Goal: Transaction & Acquisition: Purchase product/service

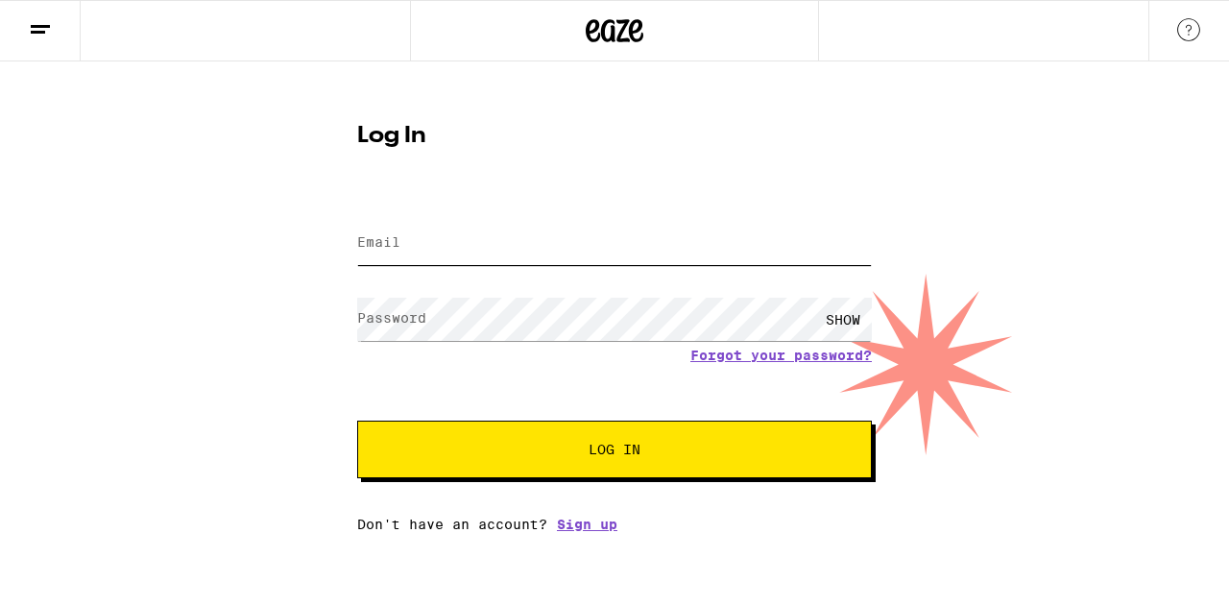
click at [787, 252] on input "Email" at bounding box center [614, 243] width 515 height 43
type input "[EMAIL_ADDRESS][DOMAIN_NAME]"
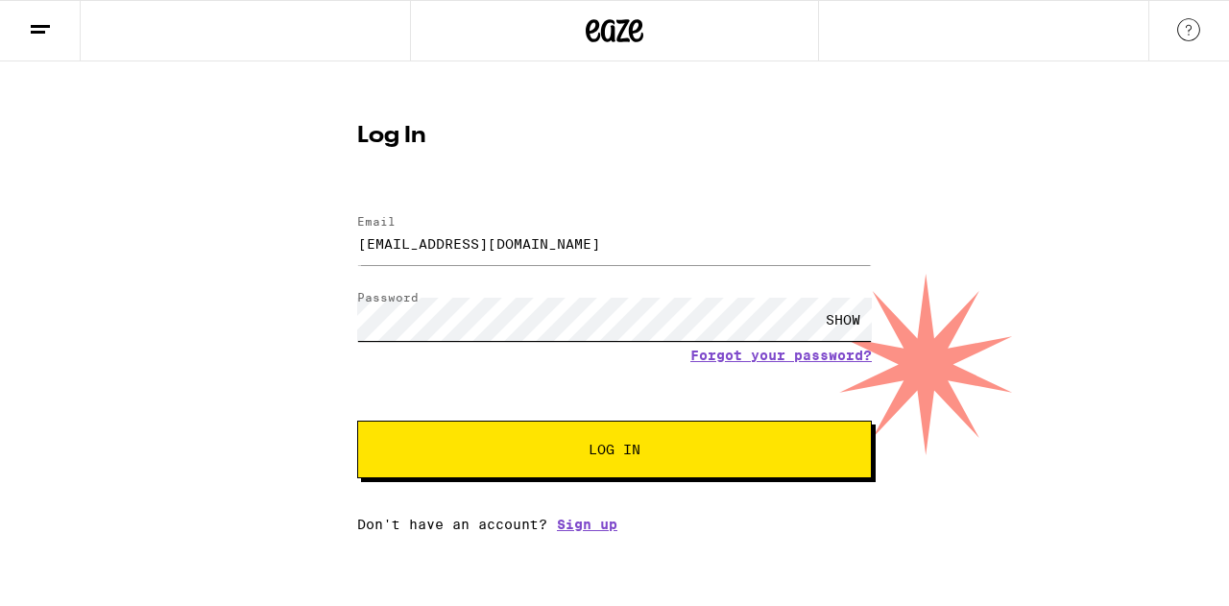
click at [357, 421] on button "Log In" at bounding box center [614, 450] width 515 height 58
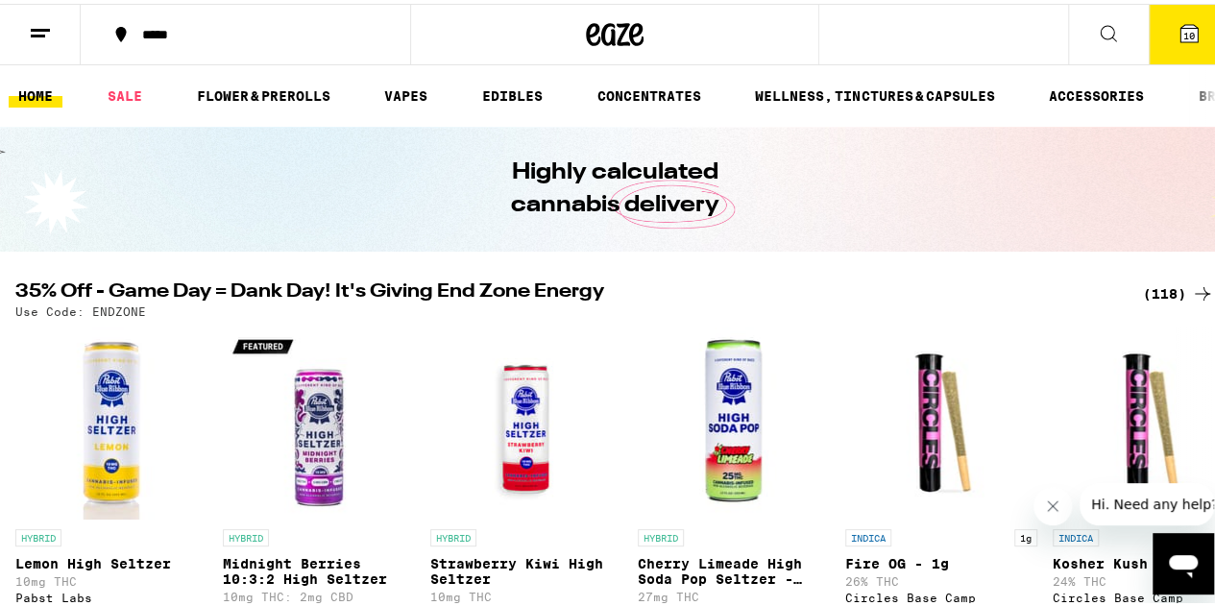
click at [1183, 31] on span "10" at bounding box center [1189, 32] width 12 height 12
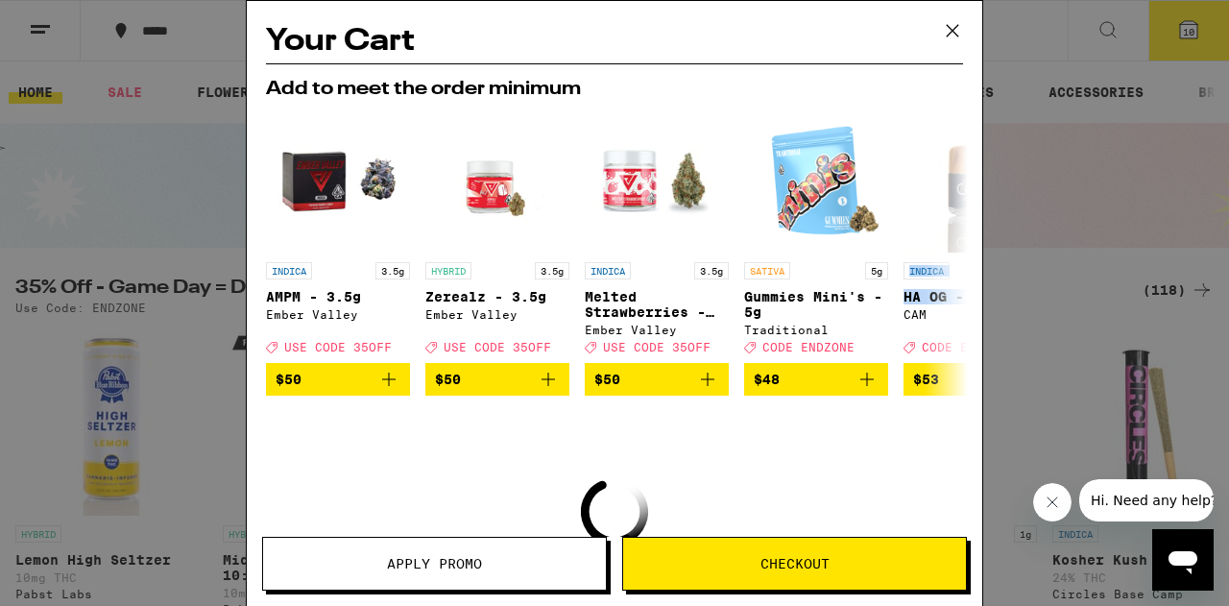
drag, startPoint x: 984, startPoint y: 164, endPoint x: 983, endPoint y: 306, distance: 142.1
click at [983, 306] on div "Your Cart Add to meet the order minimum INDICA 3.5g AMPM - 3.5g Ember Valley De…" at bounding box center [614, 303] width 1229 height 606
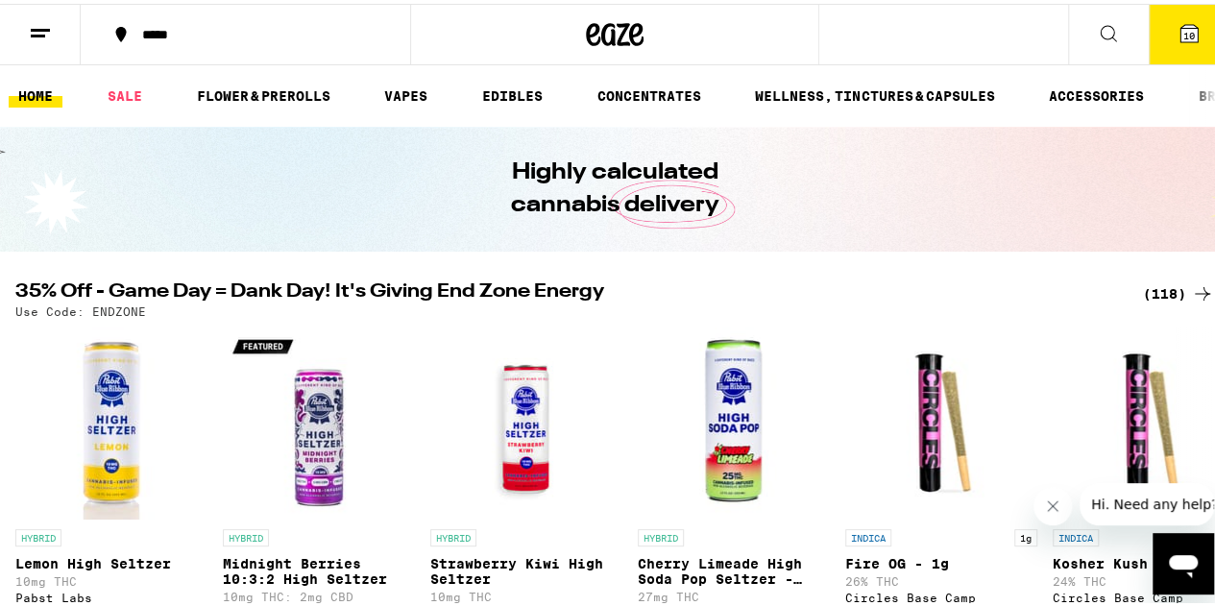
click at [1186, 28] on button "10" at bounding box center [1189, 31] width 81 height 60
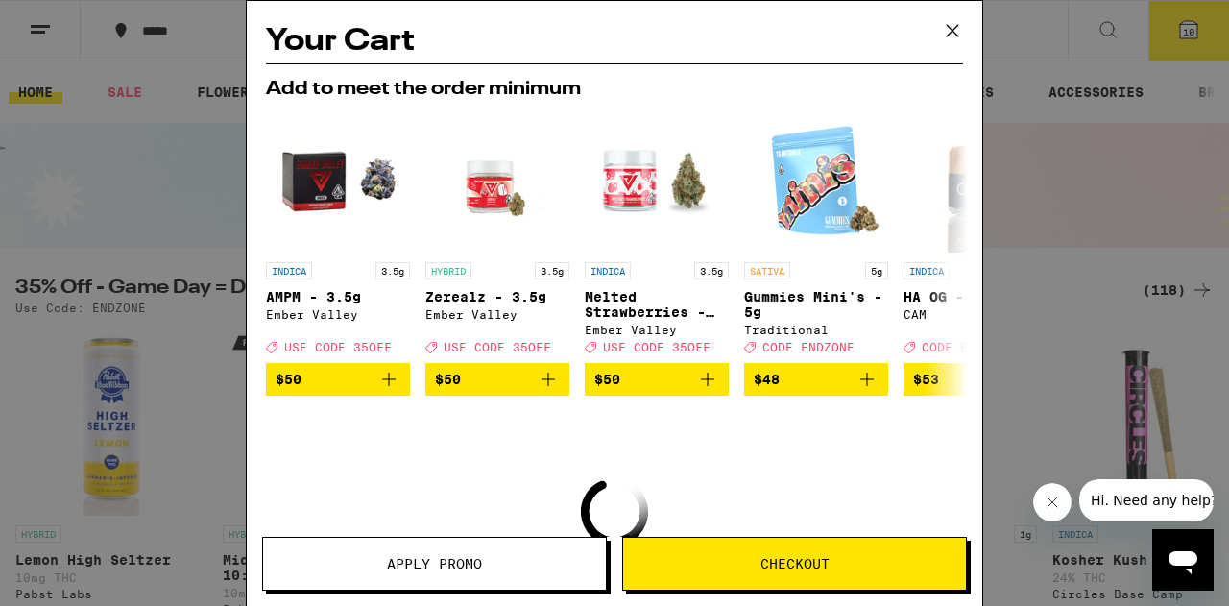
click at [156, 178] on div "Your Cart Add to meet the order minimum INDICA 3.5g AMPM - 3.5g Ember Valley De…" at bounding box center [614, 303] width 1229 height 606
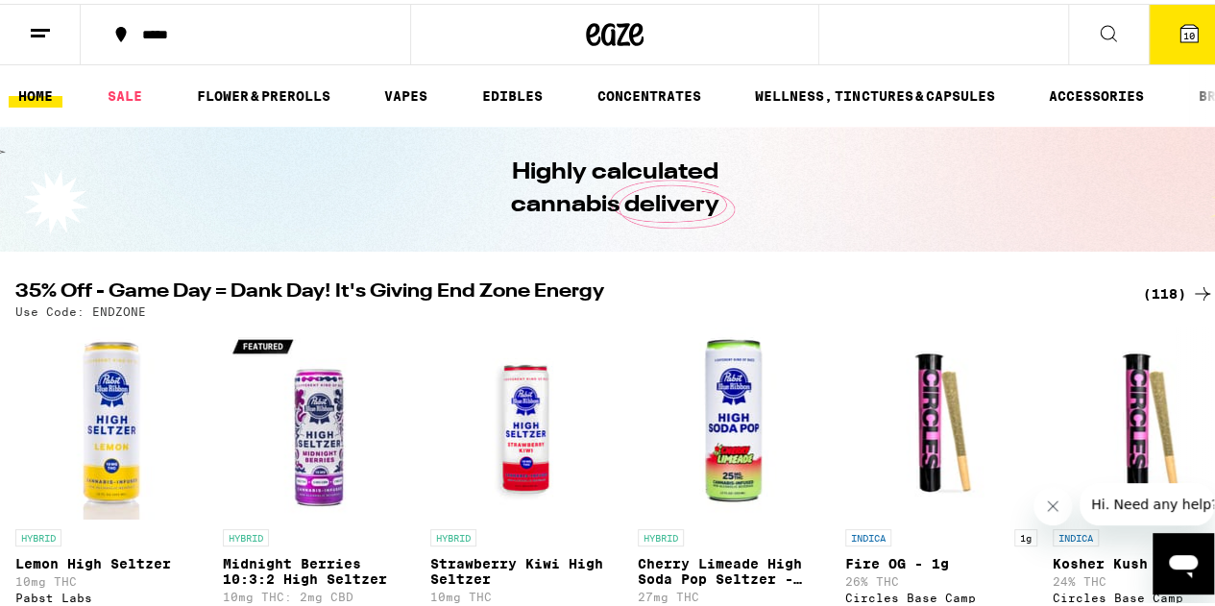
click at [40, 37] on icon at bounding box center [40, 29] width 23 height 23
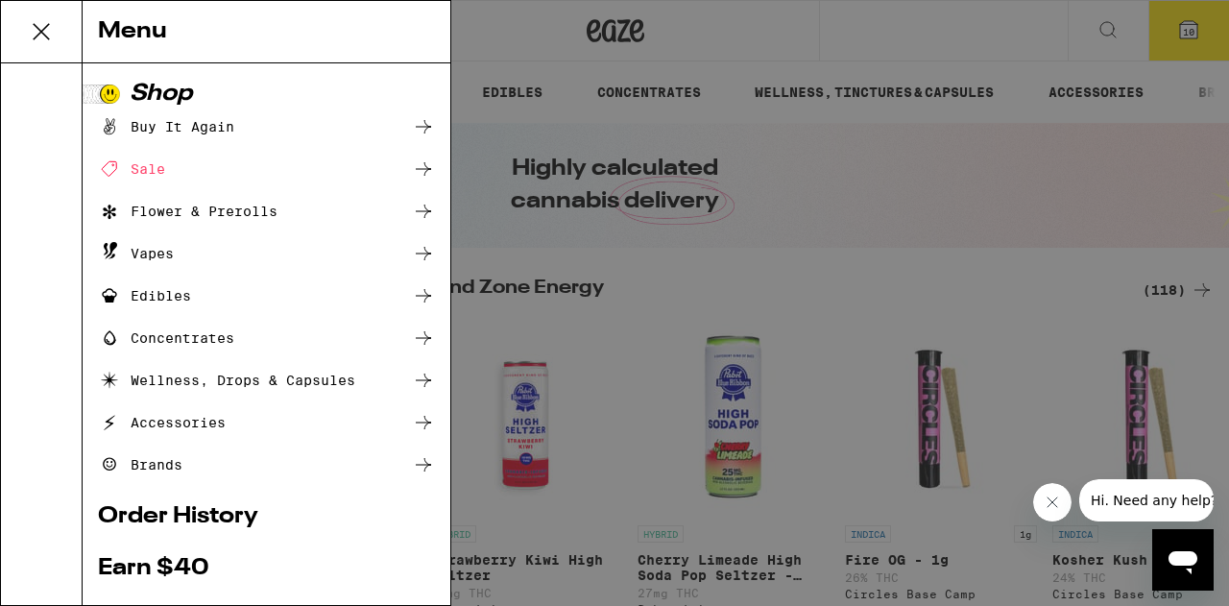
click at [130, 518] on link "Order History" at bounding box center [266, 516] width 337 height 23
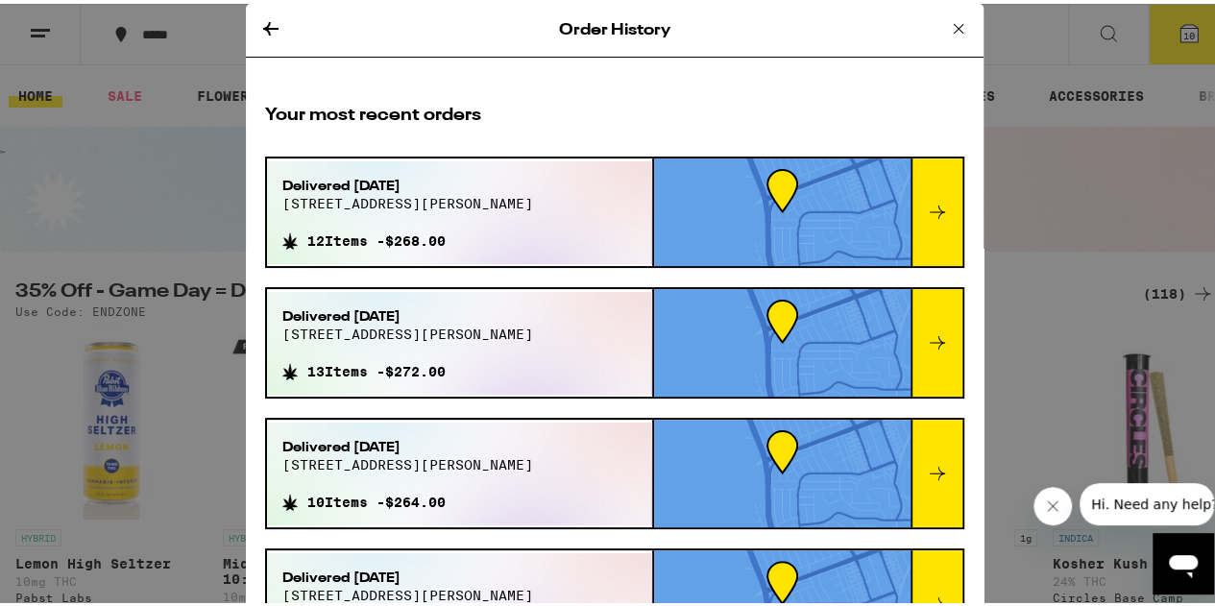
click at [910, 226] on div at bounding box center [936, 209] width 52 height 108
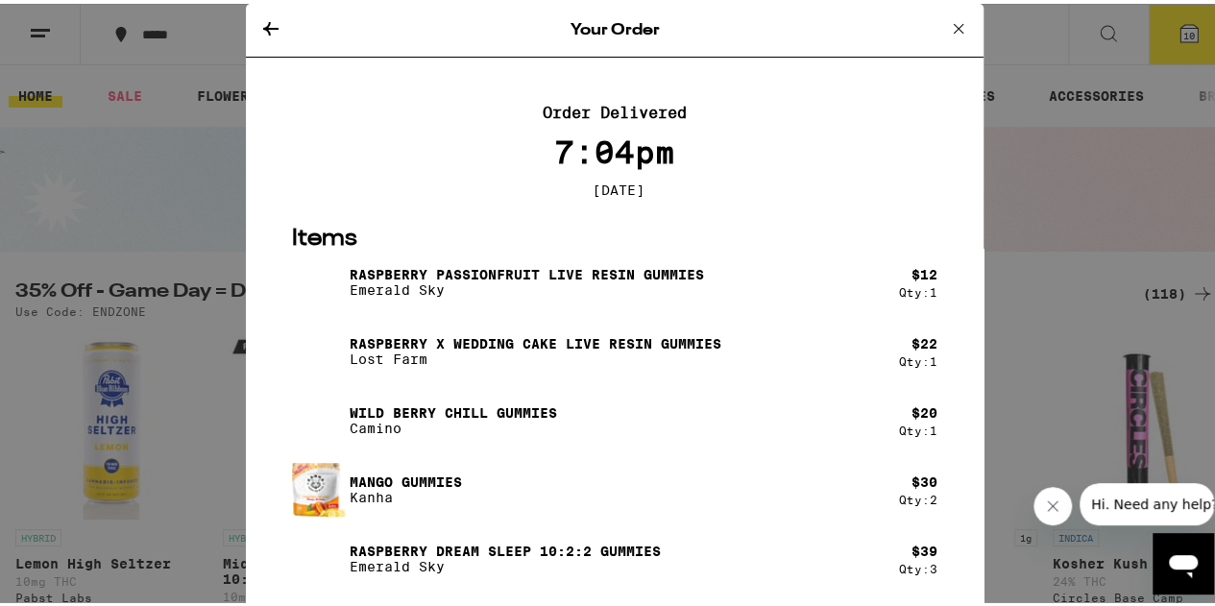
click at [334, 491] on img at bounding box center [319, 486] width 54 height 58
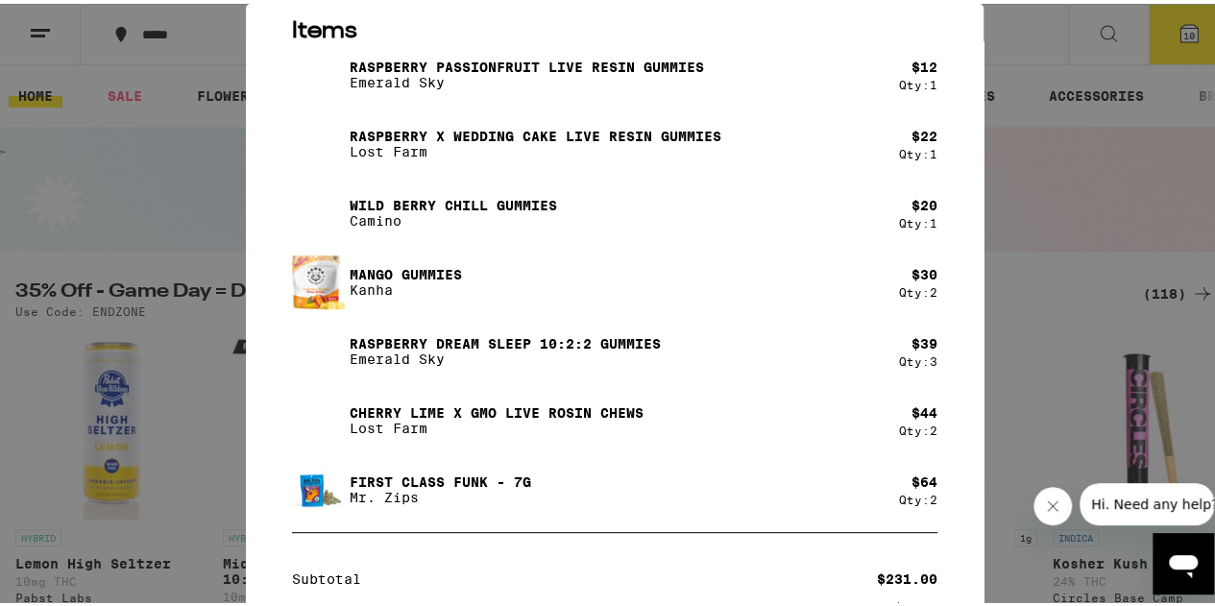
scroll to position [196, 0]
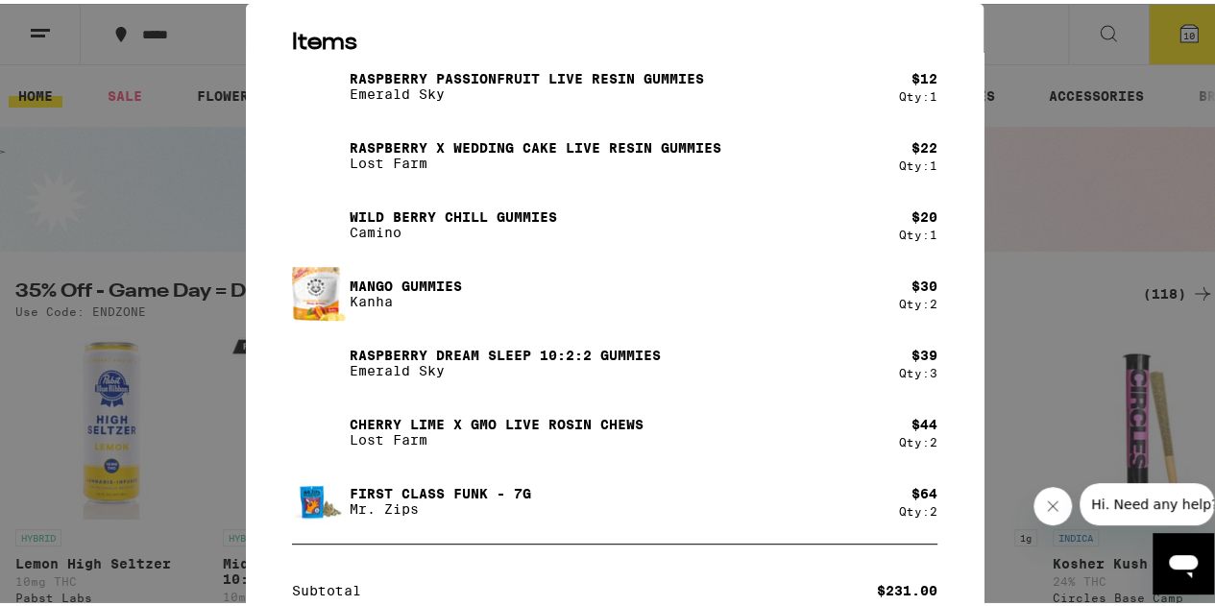
click at [340, 286] on div "Mango Gummies Kanha" at bounding box center [595, 290] width 607 height 54
click at [43, 209] on div "Your Order Order Delivered 7:04pm [DATE] Items Raspberry Passionfruit Live Resi…" at bounding box center [614, 303] width 1229 height 606
click at [1053, 154] on div "Your Order Order Delivered 7:04pm [DATE] Items Raspberry Passionfruit Live Resi…" at bounding box center [614, 303] width 1229 height 606
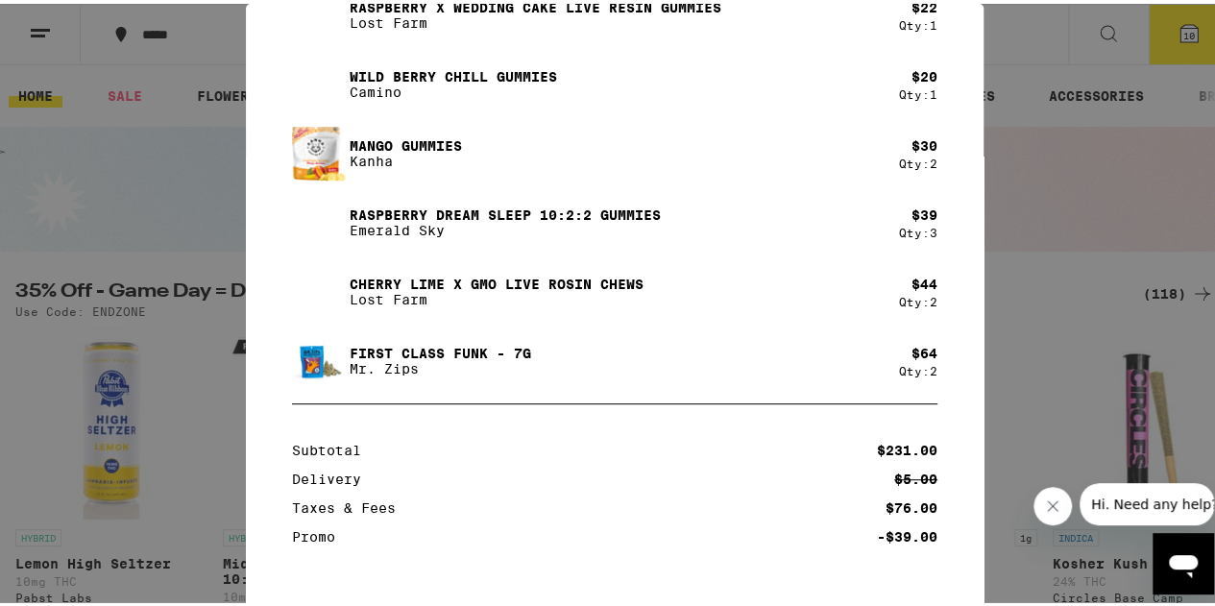
scroll to position [0, 0]
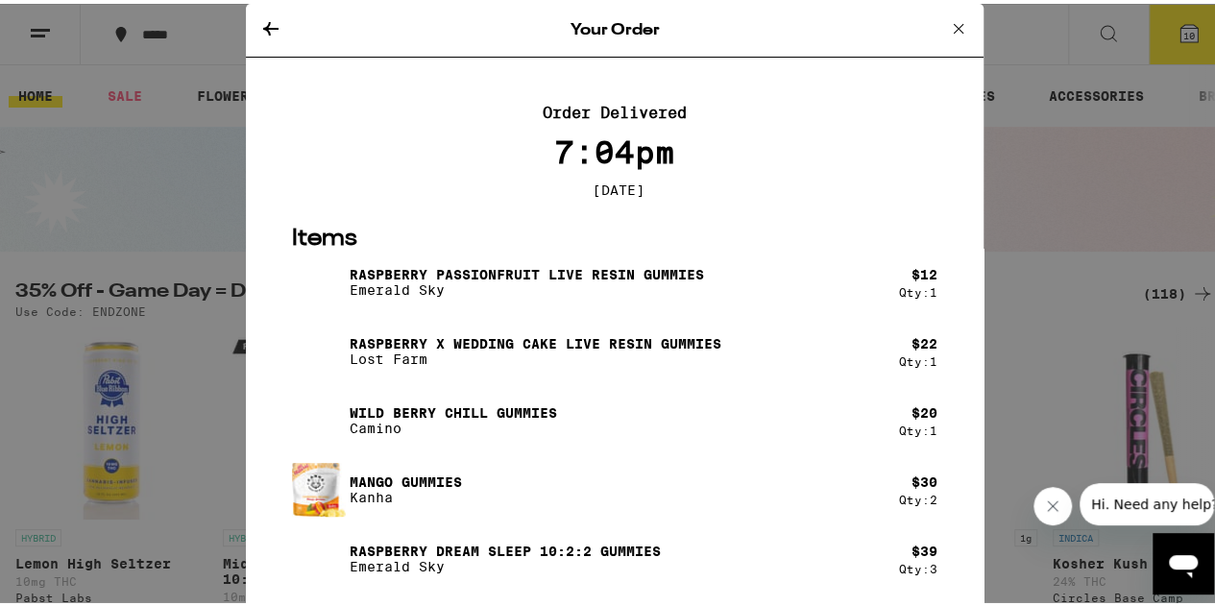
click at [947, 30] on icon at bounding box center [958, 24] width 23 height 23
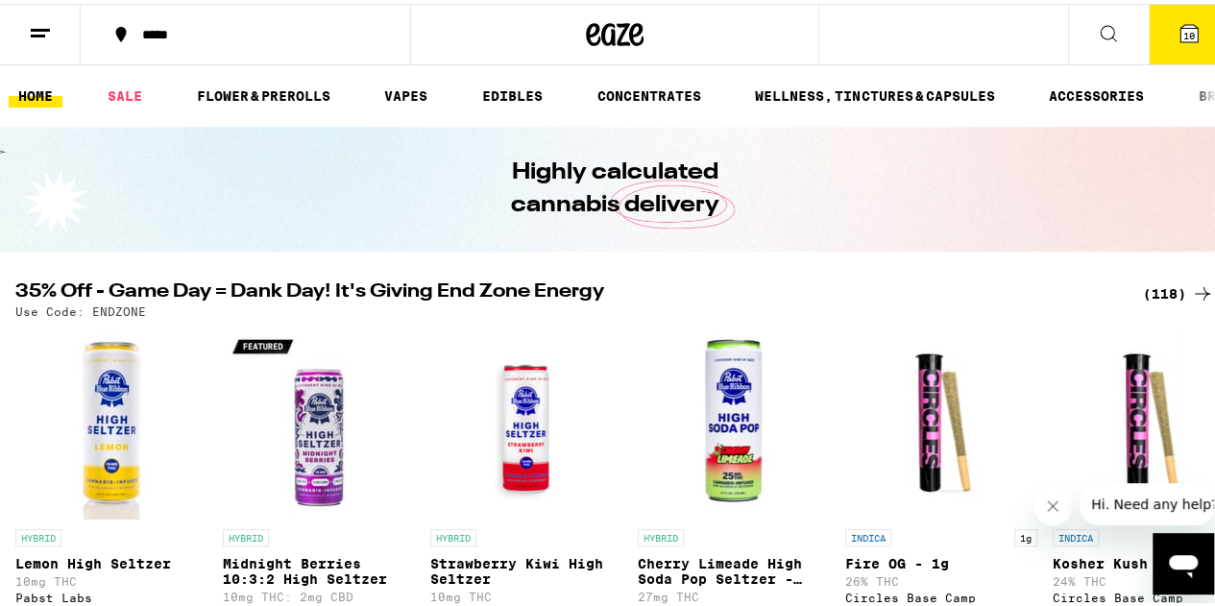
click at [6, 26] on button at bounding box center [40, 31] width 81 height 60
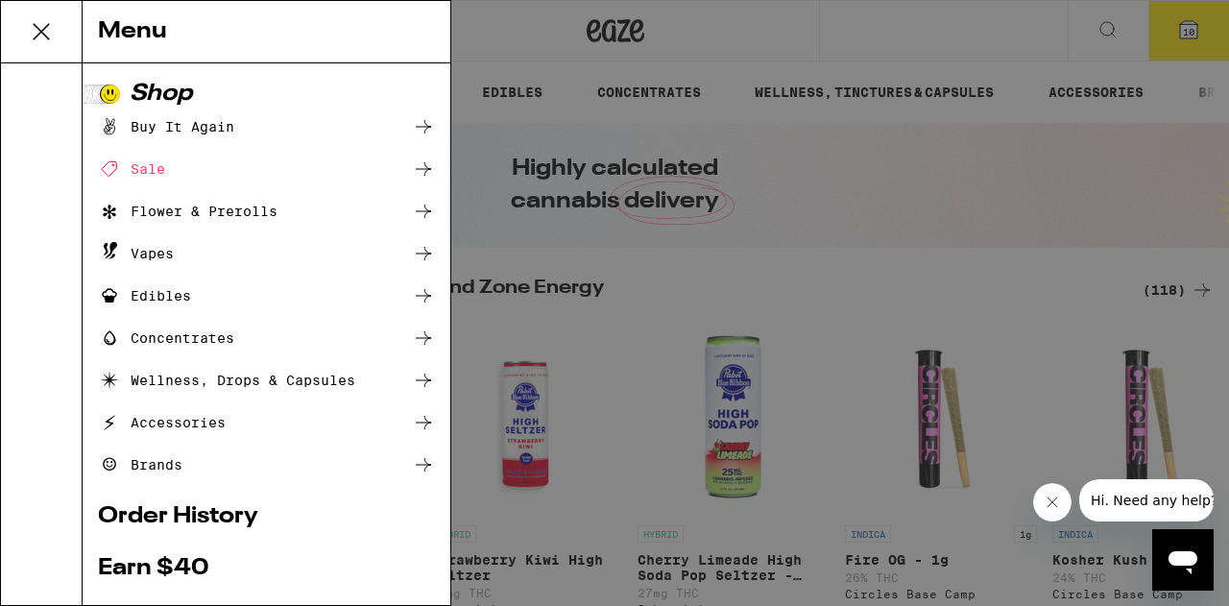
click at [412, 121] on icon at bounding box center [423, 126] width 23 height 23
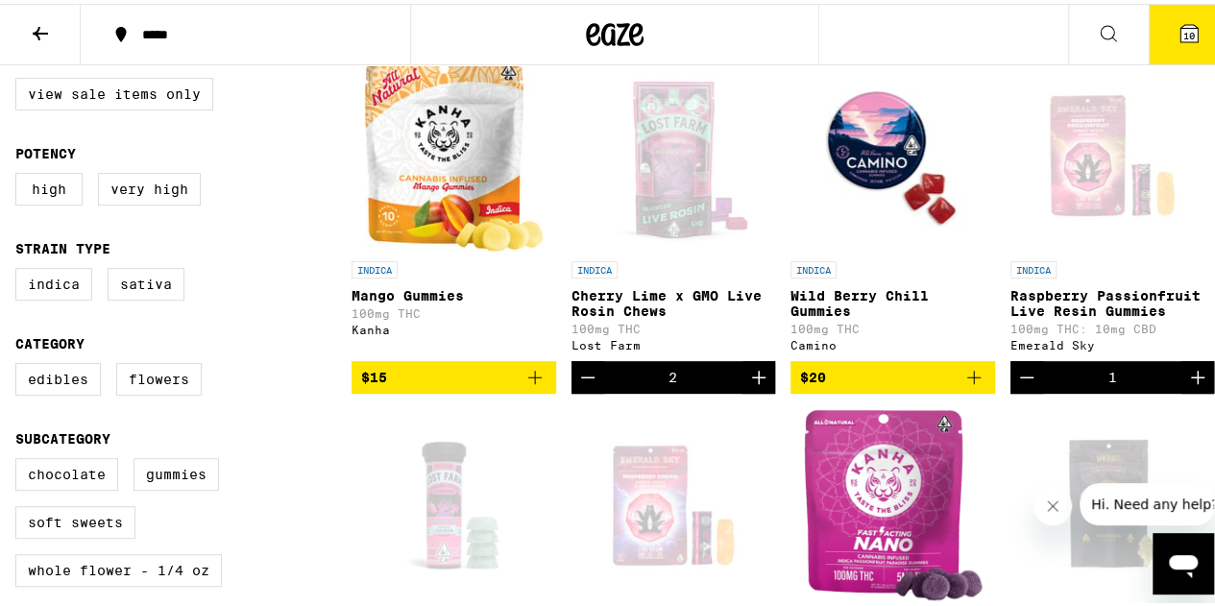
scroll to position [219, 0]
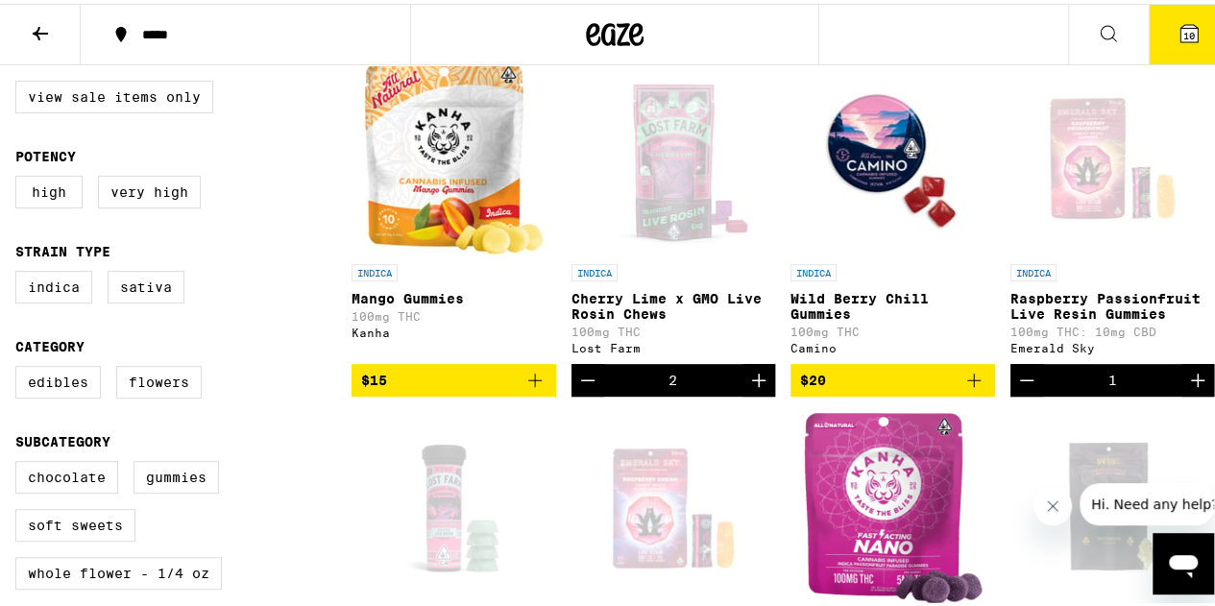
click at [720, 148] on div "Open page for Cherry Lime x GMO Live Rosin Chews from Lost Farm" at bounding box center [673, 155] width 192 height 192
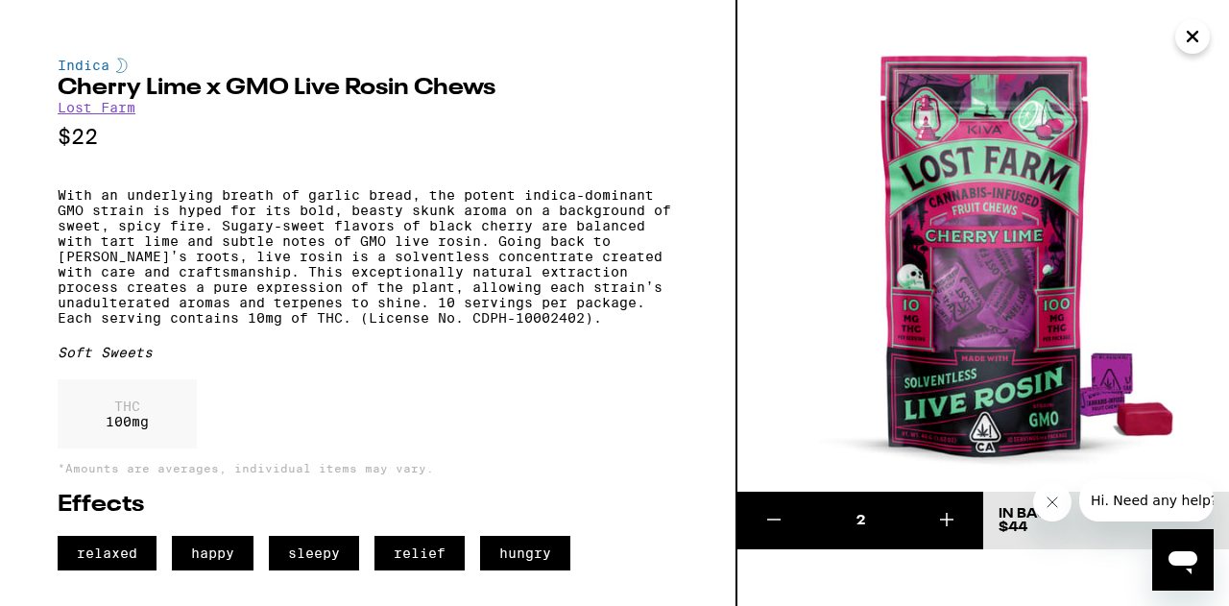
click at [1053, 513] on button "Close message from company" at bounding box center [1051, 502] width 38 height 38
click at [958, 517] on button at bounding box center [946, 521] width 74 height 58
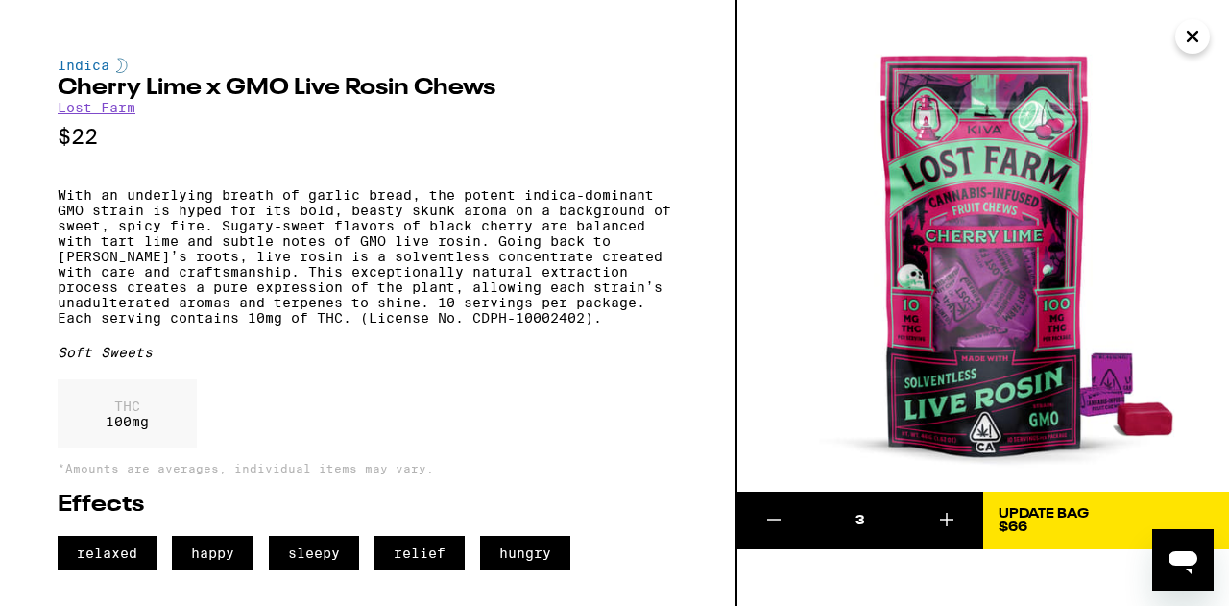
click at [1003, 508] on div "Update Bag" at bounding box center [1044, 513] width 90 height 13
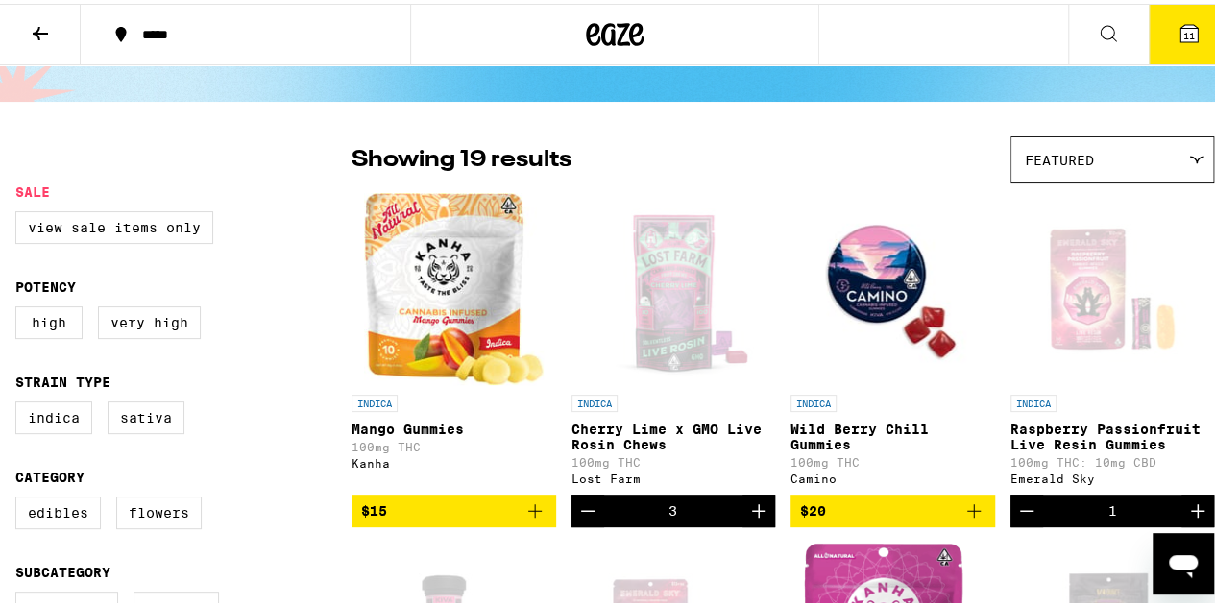
scroll to position [96, 0]
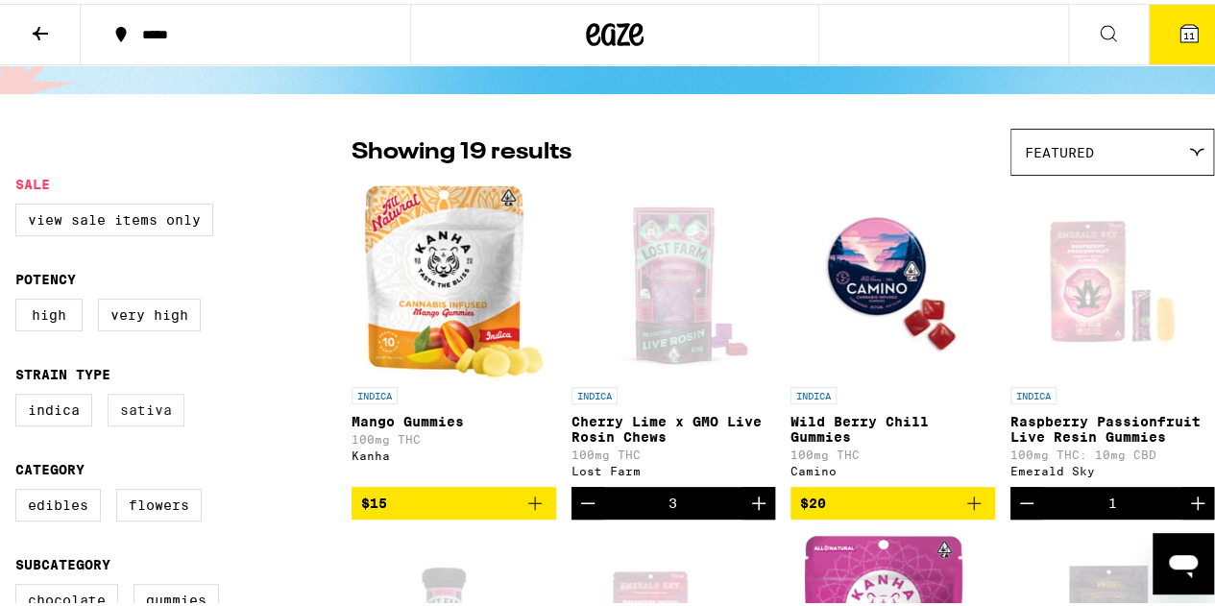
click at [154, 418] on label "Sativa" at bounding box center [146, 406] width 77 height 33
click at [20, 394] on input "Sativa" at bounding box center [19, 393] width 1 height 1
checkbox input "true"
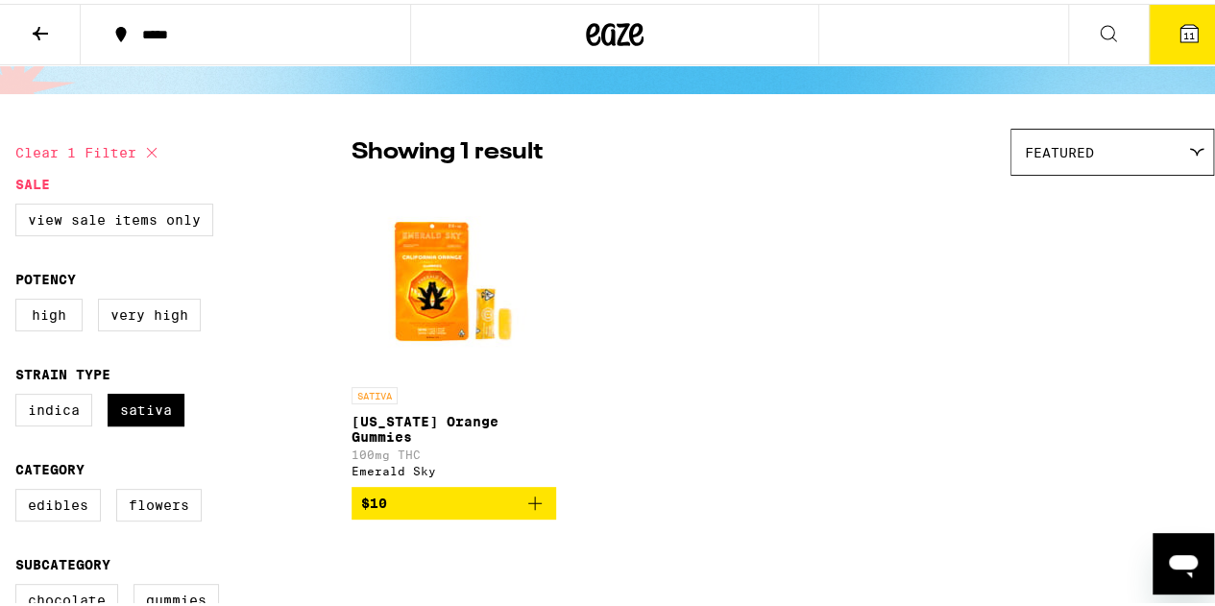
click at [461, 314] on img "Open page for California Orange Gummies from Emerald Sky" at bounding box center [453, 277] width 192 height 192
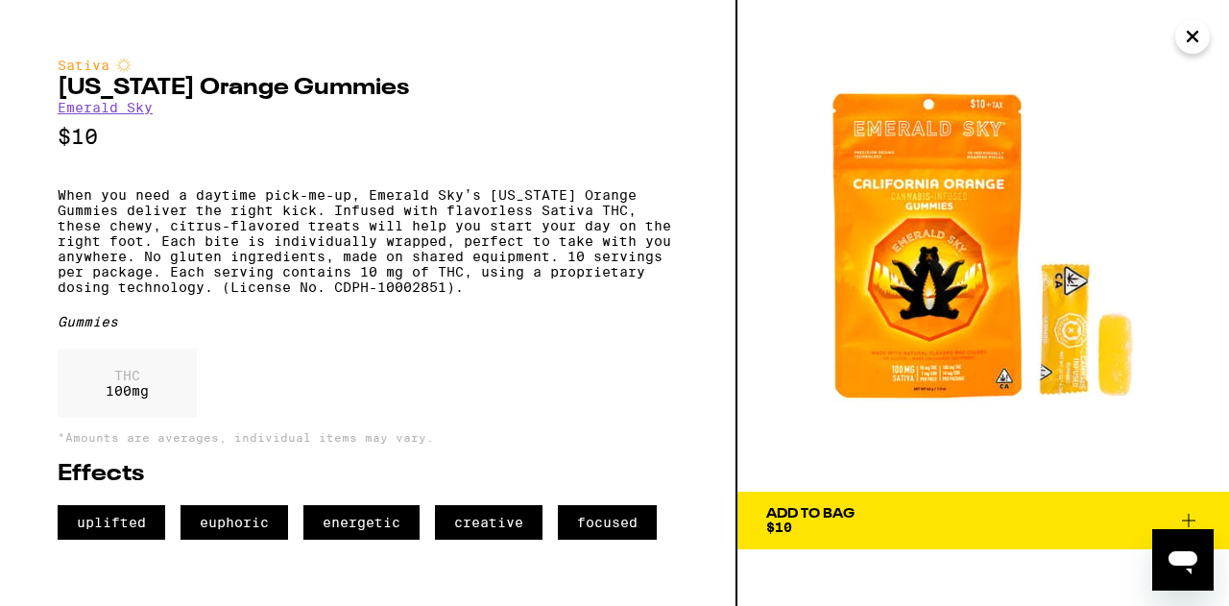
click at [1187, 520] on icon at bounding box center [1188, 520] width 13 height 13
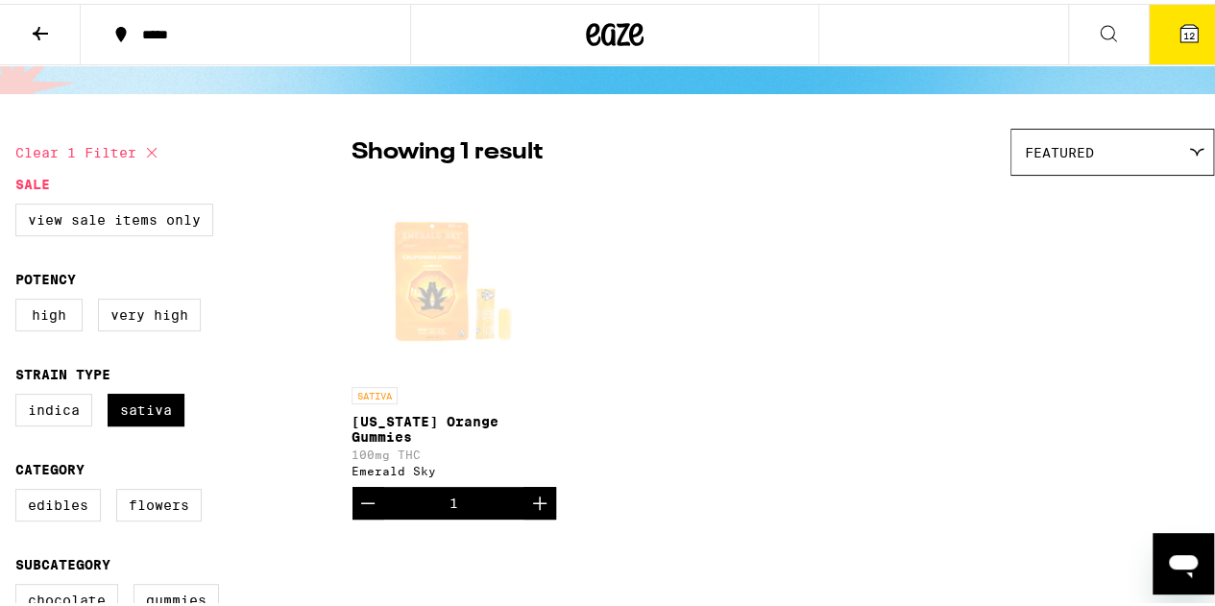
click at [1183, 32] on span "12" at bounding box center [1189, 32] width 12 height 12
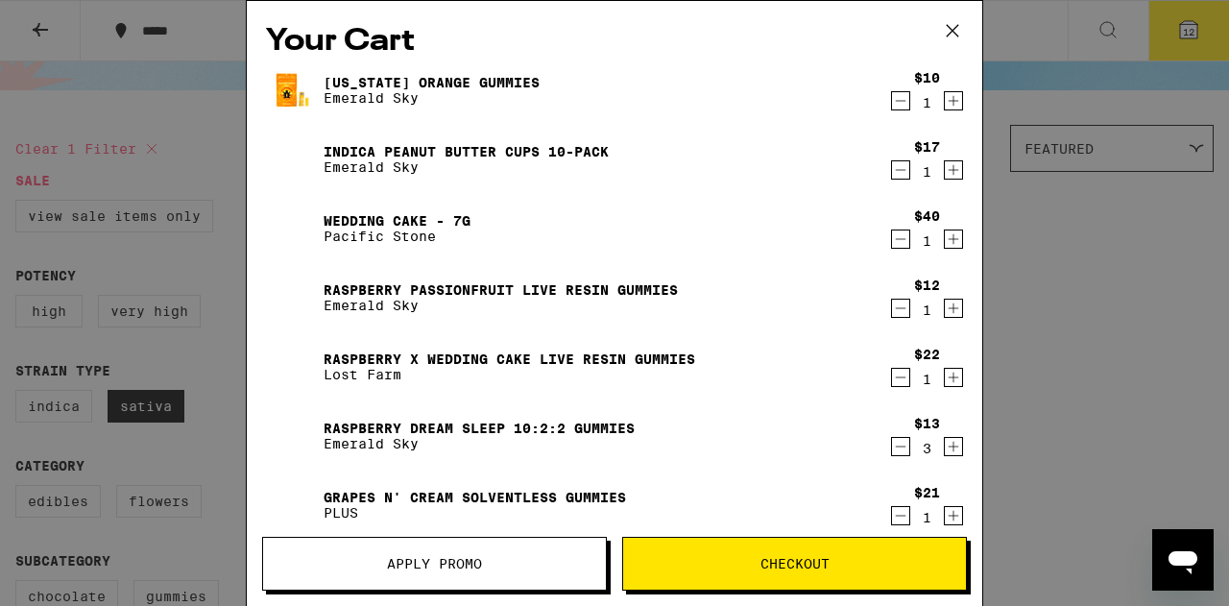
click at [438, 562] on span "Apply Promo" at bounding box center [434, 563] width 95 height 13
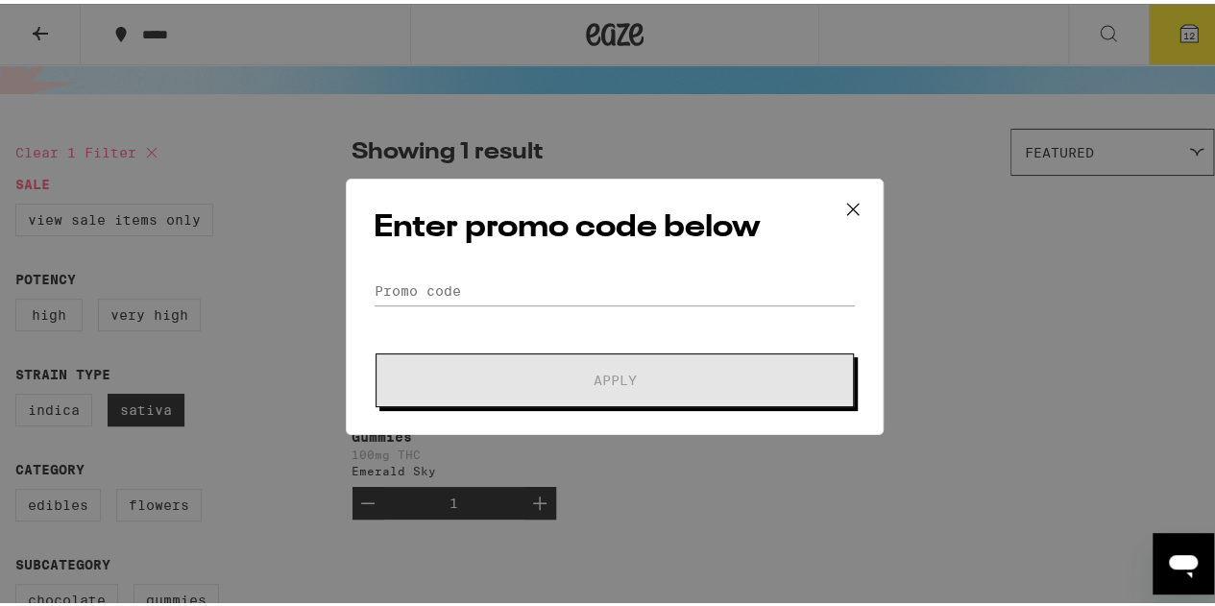
click at [845, 208] on icon at bounding box center [852, 205] width 29 height 29
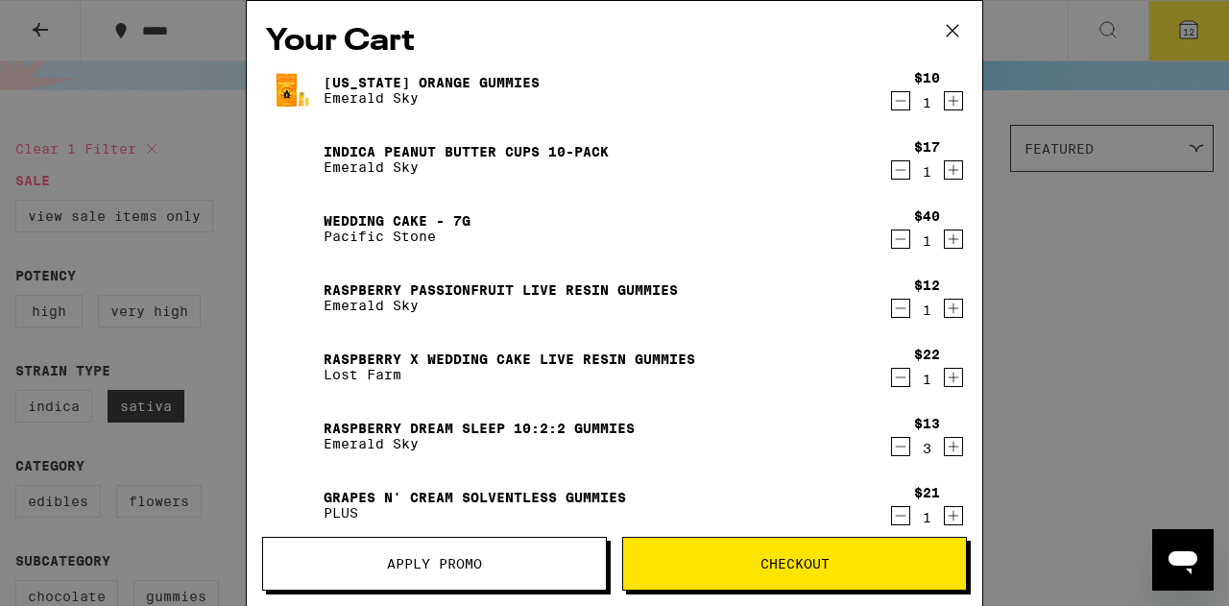
drag, startPoint x: 956, startPoint y: 29, endPoint x: 1114, endPoint y: 245, distance: 267.4
click at [1114, 245] on div "Your Cart [US_STATE] Orange Gummies Emerald Sky $10 1 Indica Peanut Butter Cups…" at bounding box center [614, 303] width 1229 height 606
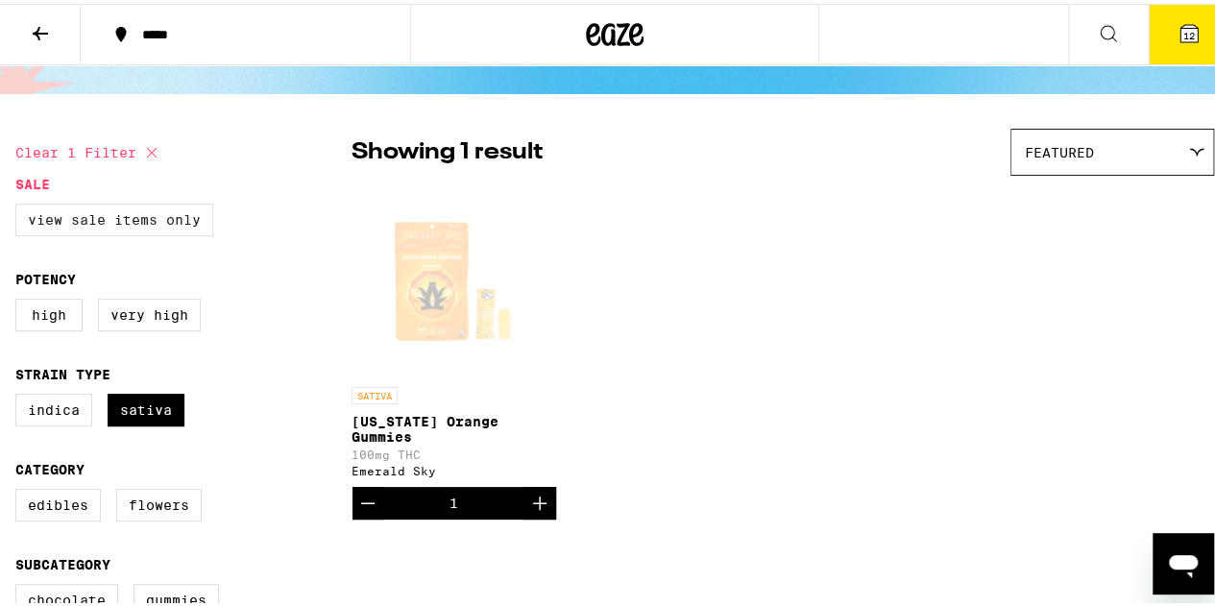
click at [81, 224] on label "View Sale Items Only" at bounding box center [114, 216] width 198 height 33
click at [20, 204] on input "View Sale Items Only" at bounding box center [19, 203] width 1 height 1
checkbox input "true"
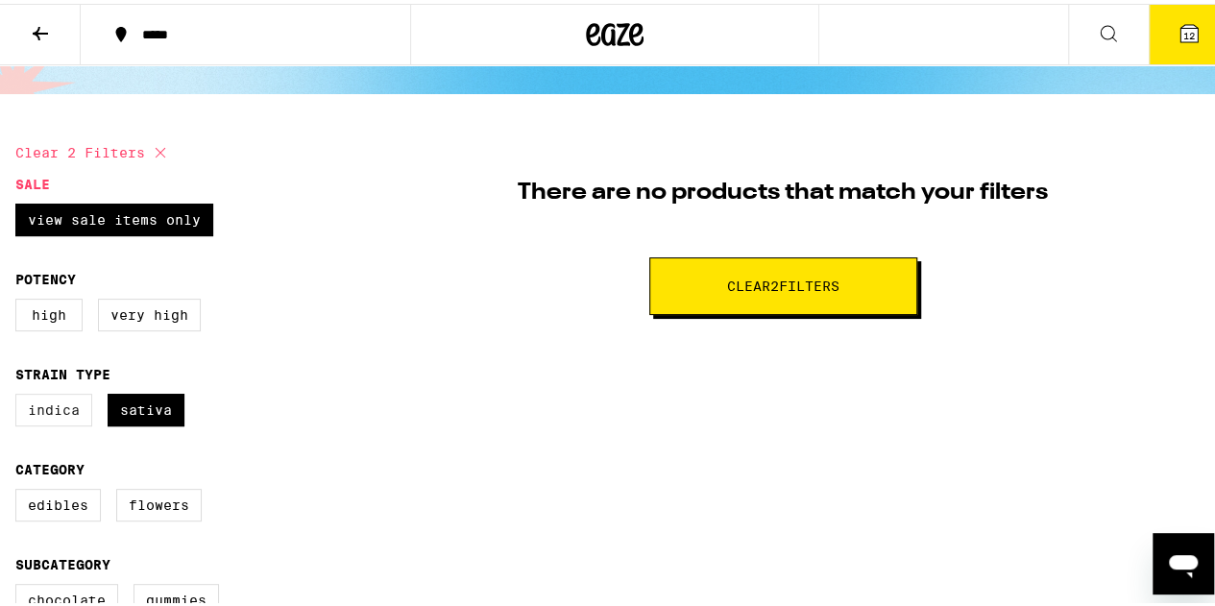
click at [37, 419] on label "Indica" at bounding box center [53, 406] width 77 height 33
click at [20, 394] on input "Indica" at bounding box center [19, 393] width 1 height 1
checkbox input "true"
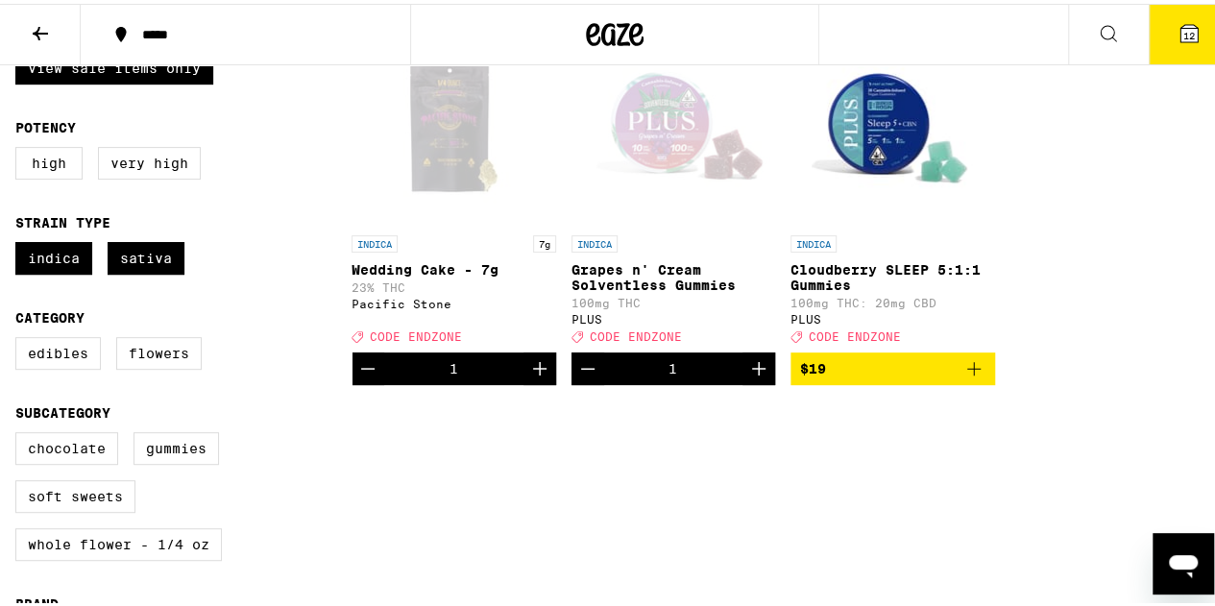
scroll to position [254, 0]
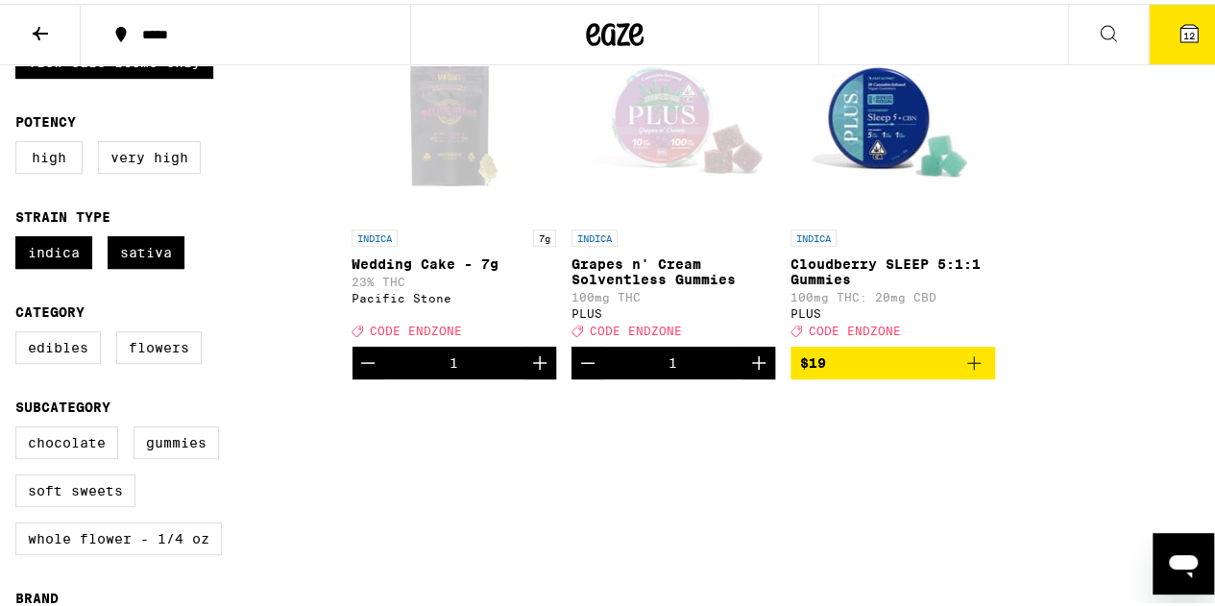
click at [530, 371] on icon "Increment" at bounding box center [539, 359] width 23 height 23
click at [353, 375] on button "Decrement" at bounding box center [367, 359] width 33 height 33
click at [752, 366] on icon "Increment" at bounding box center [758, 358] width 13 height 13
click at [1184, 33] on icon at bounding box center [1188, 29] width 23 height 23
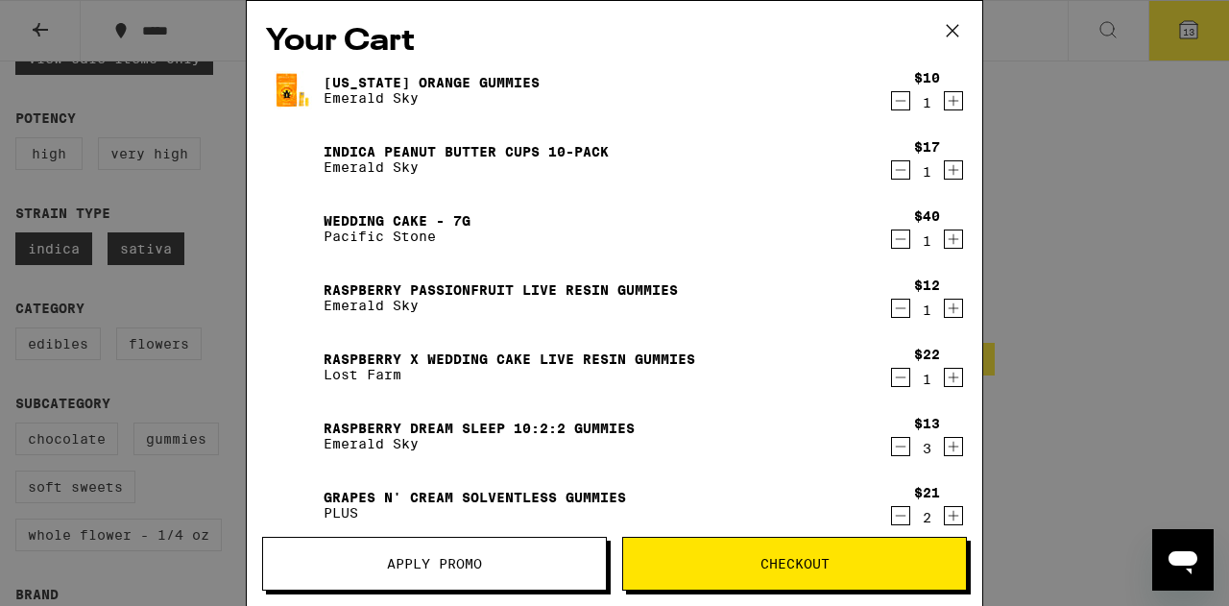
click at [464, 570] on span "Apply Promo" at bounding box center [434, 563] width 95 height 13
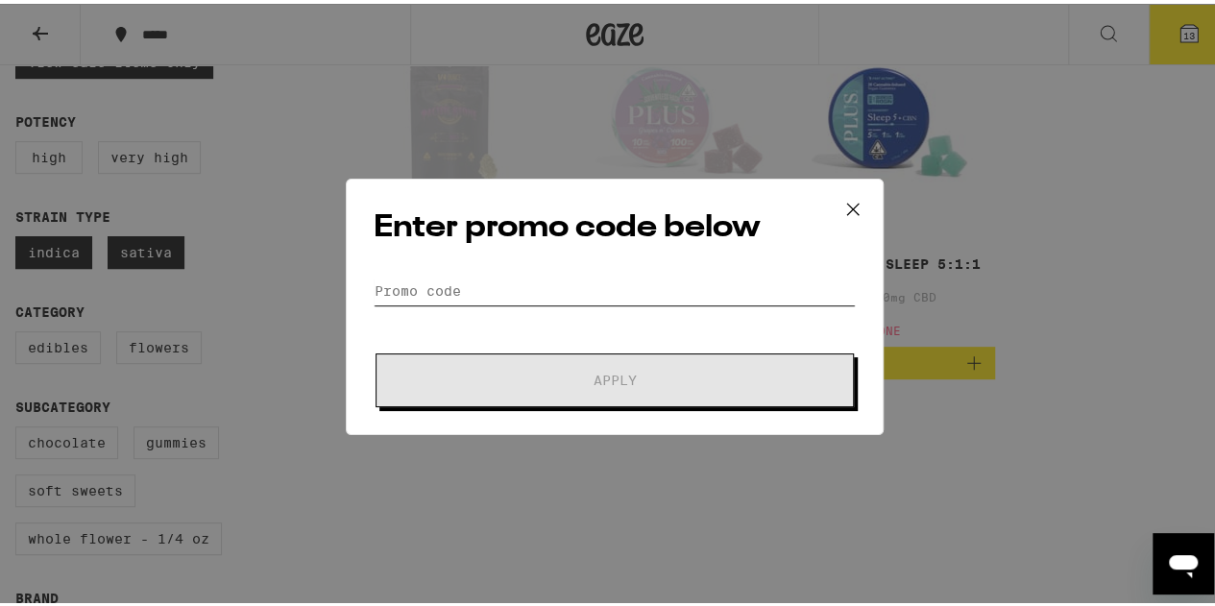
click at [467, 293] on input "Promo Code" at bounding box center [615, 287] width 482 height 29
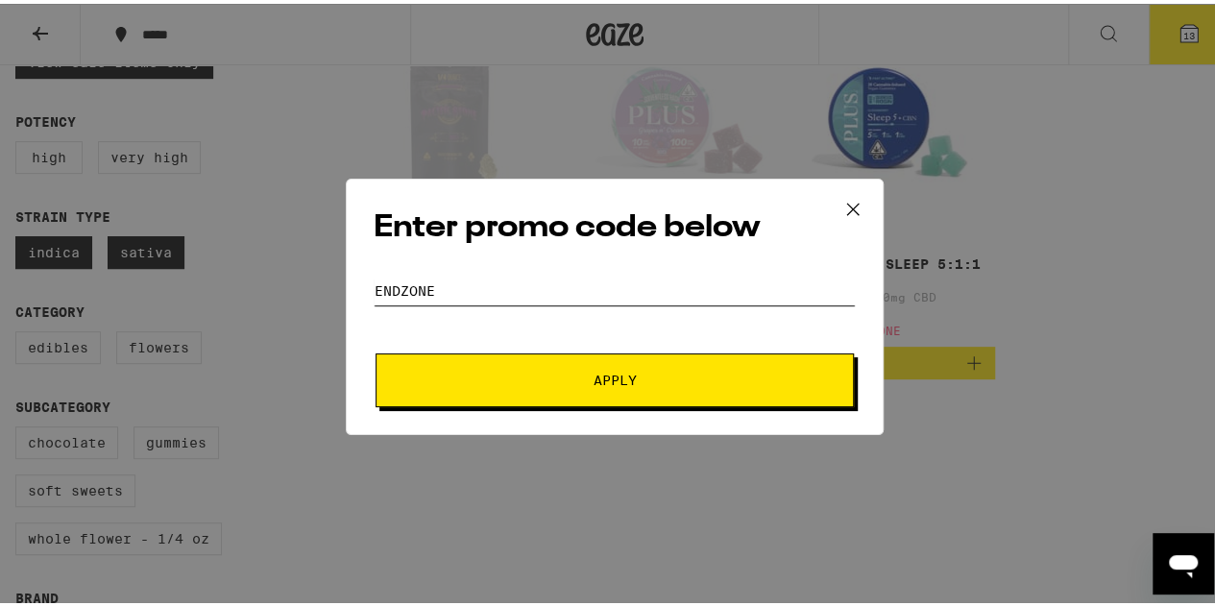
type input "endzone"
drag, startPoint x: 575, startPoint y: 374, endPoint x: 547, endPoint y: 389, distance: 31.8
click at [547, 389] on button "Apply" at bounding box center [614, 377] width 478 height 54
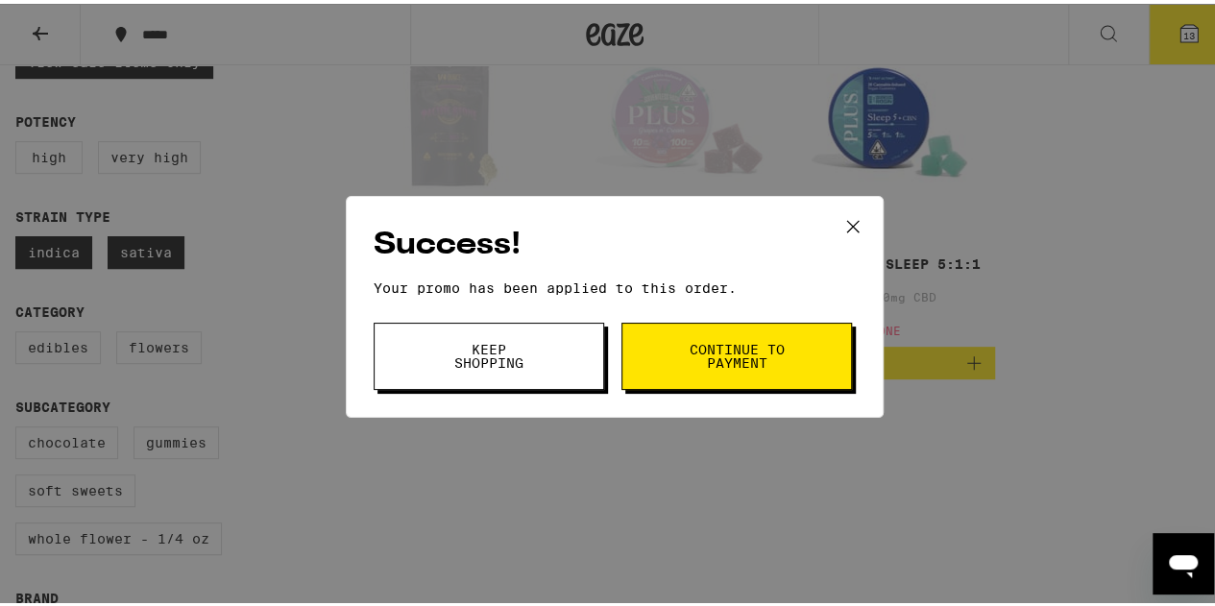
click at [703, 371] on button "Continue to payment" at bounding box center [736, 352] width 230 height 67
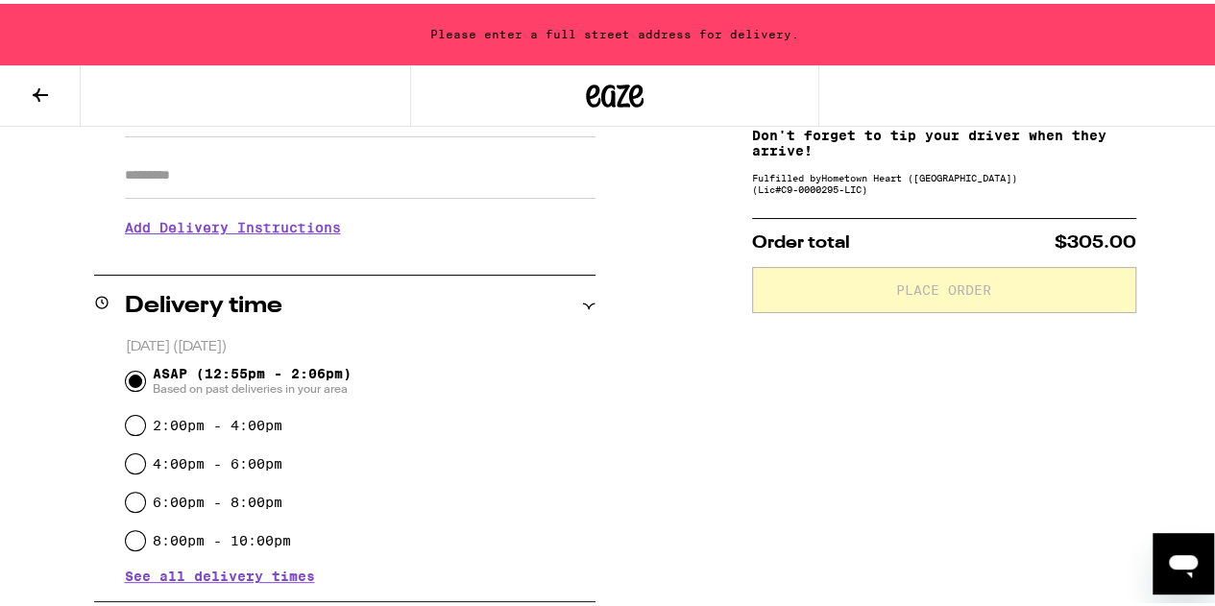
scroll to position [335, 0]
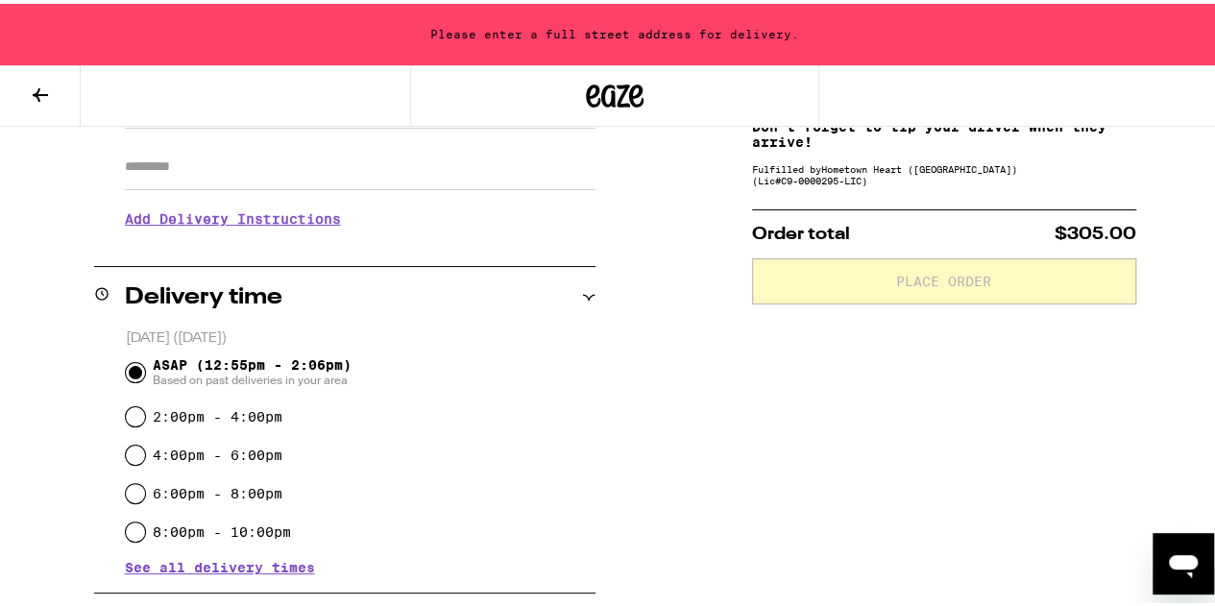
click at [126, 488] on div "6:00pm - 8:00pm" at bounding box center [361, 490] width 470 height 38
click at [134, 498] on input "6:00pm - 8:00pm" at bounding box center [135, 489] width 19 height 19
radio input "true"
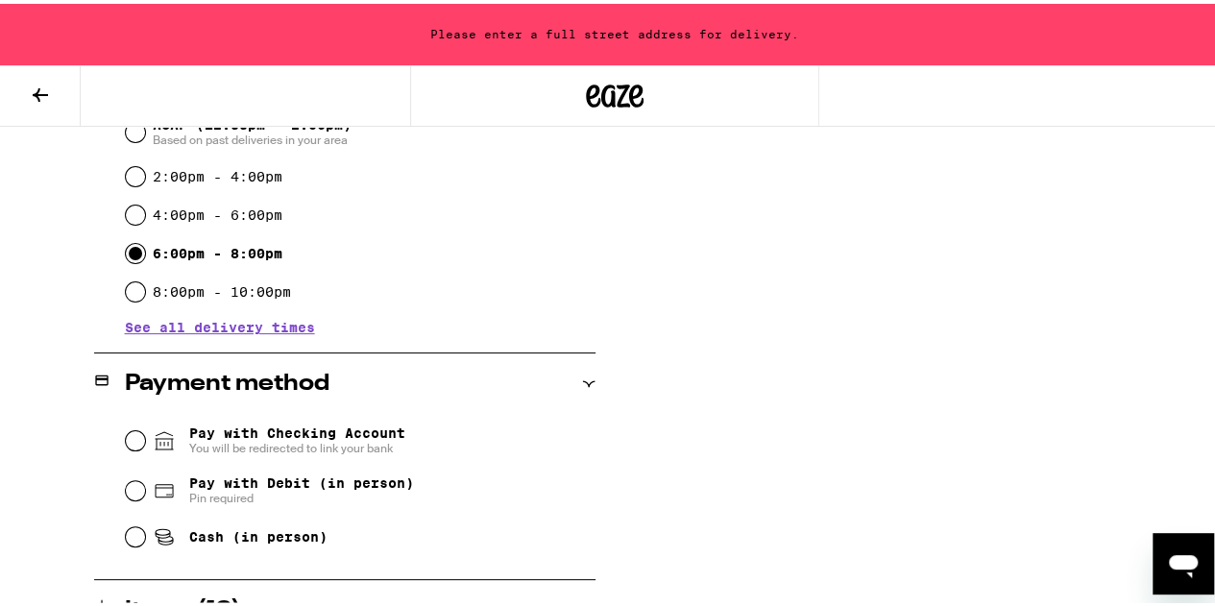
scroll to position [577, 0]
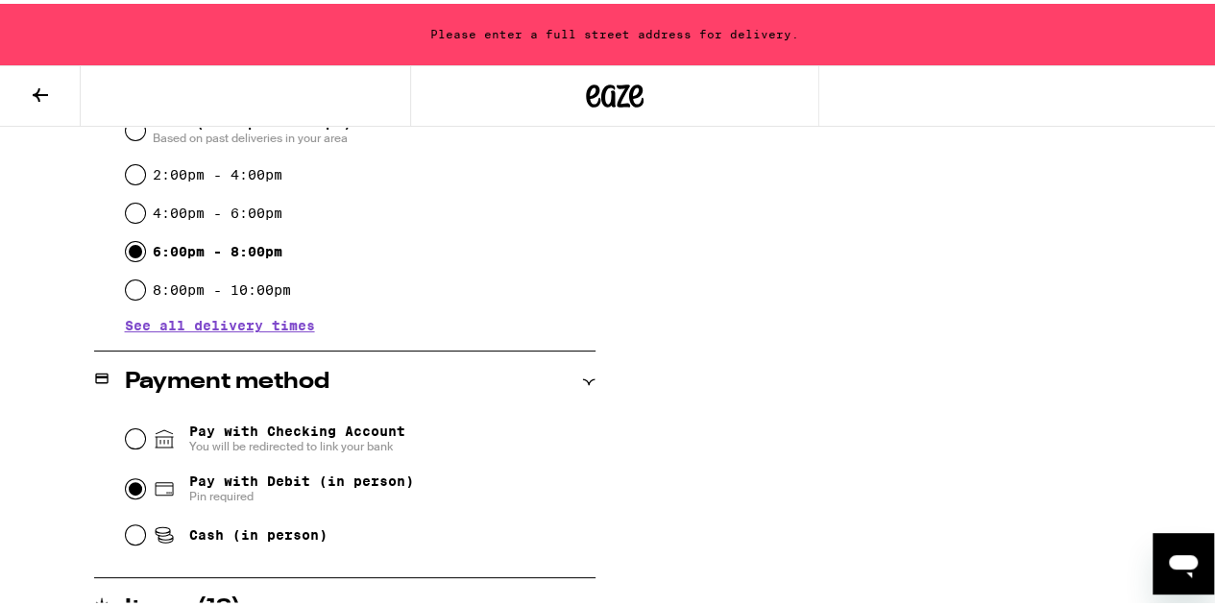
click at [131, 494] on input "Pay with Debit (in person) Pin required" at bounding box center [135, 484] width 19 height 19
radio input "true"
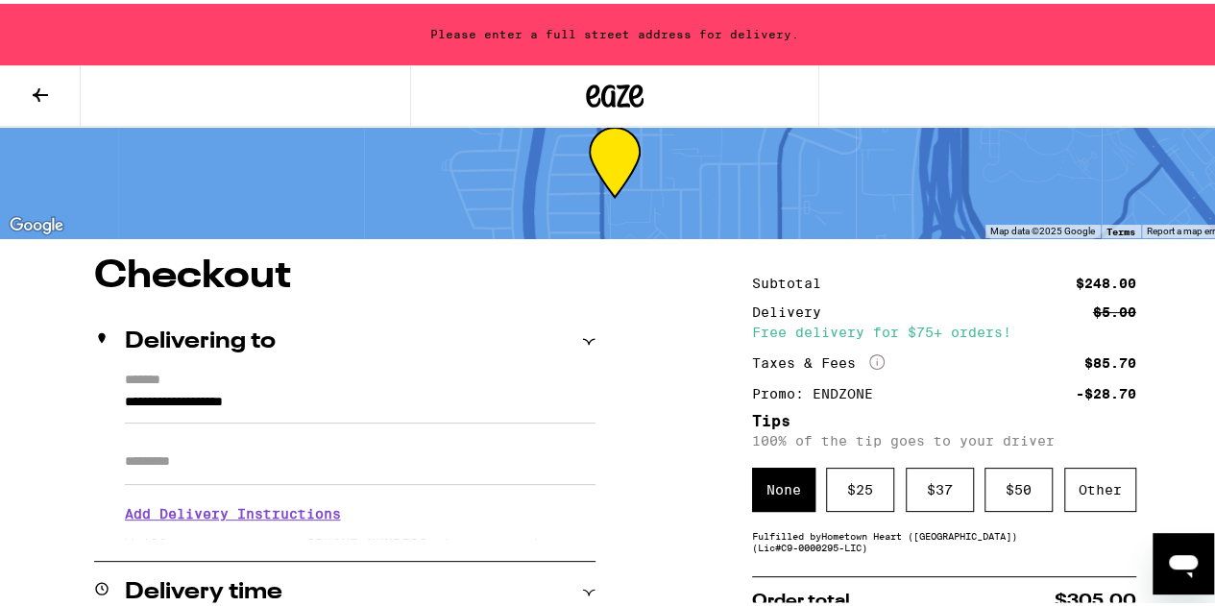
scroll to position [35, 0]
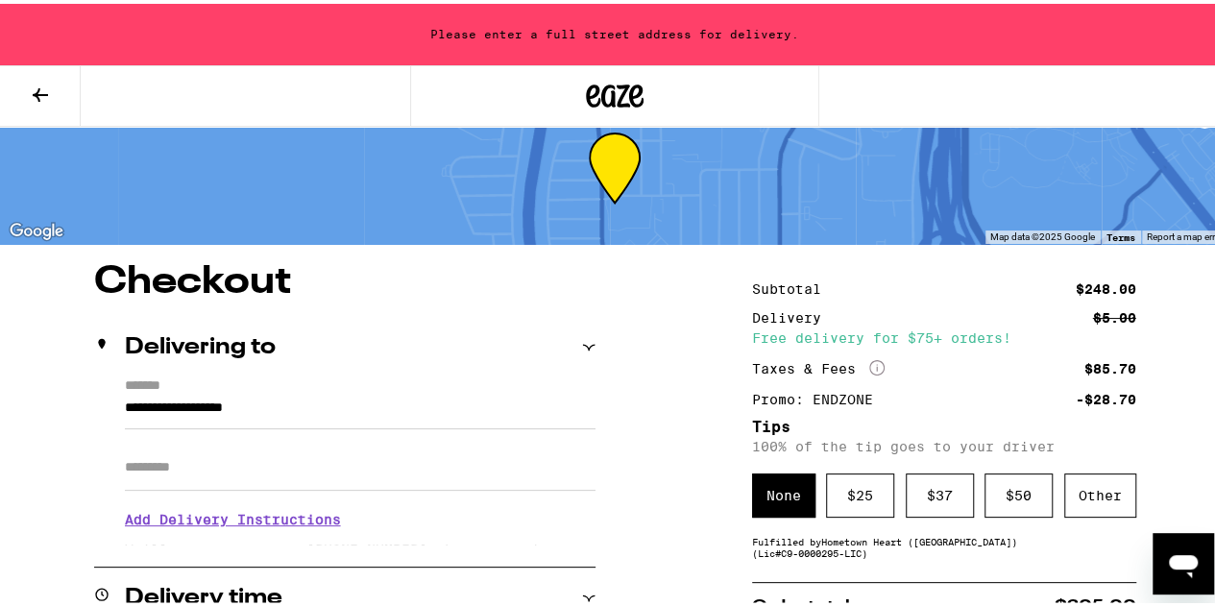
click at [125, 412] on input "**********" at bounding box center [360, 409] width 471 height 33
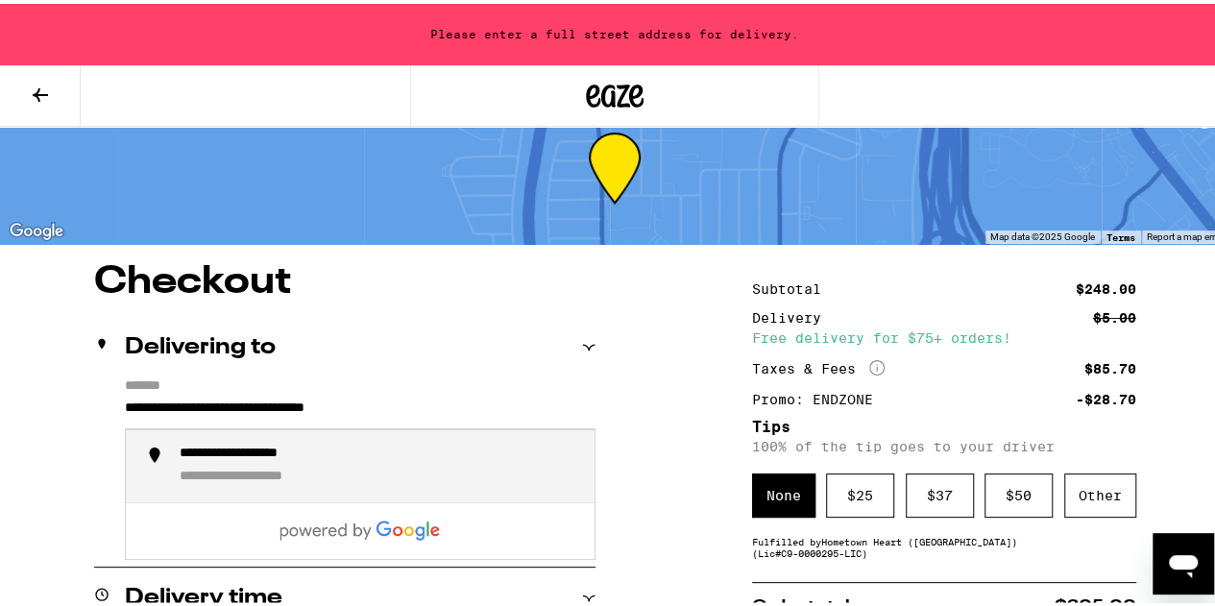
click at [163, 464] on li "**********" at bounding box center [360, 462] width 469 height 72
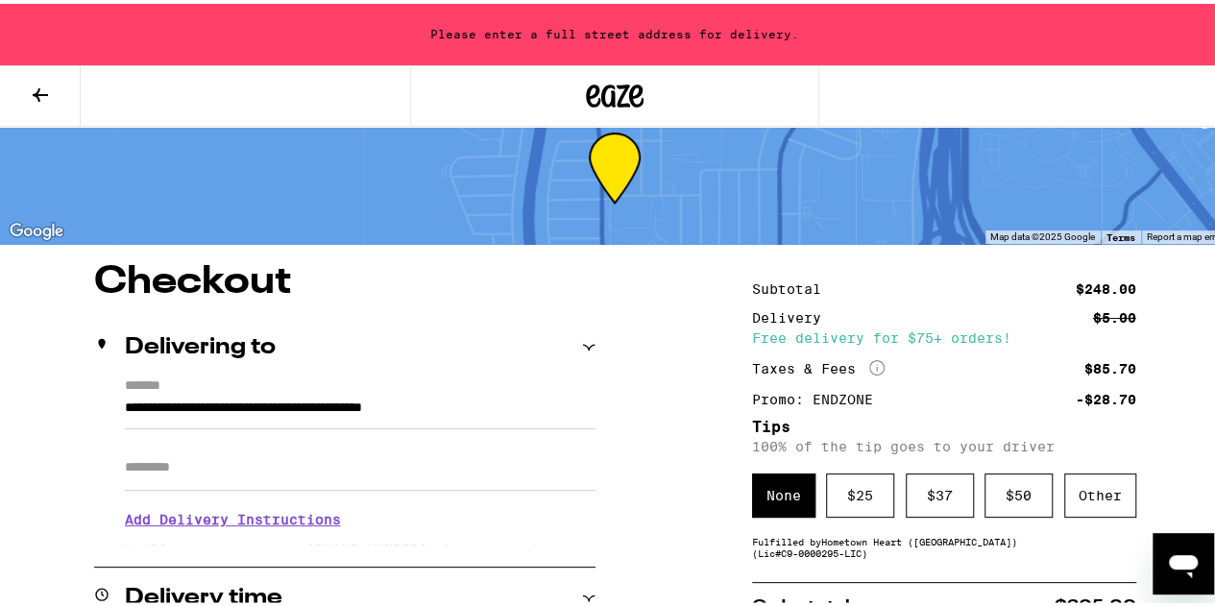
type input "**********"
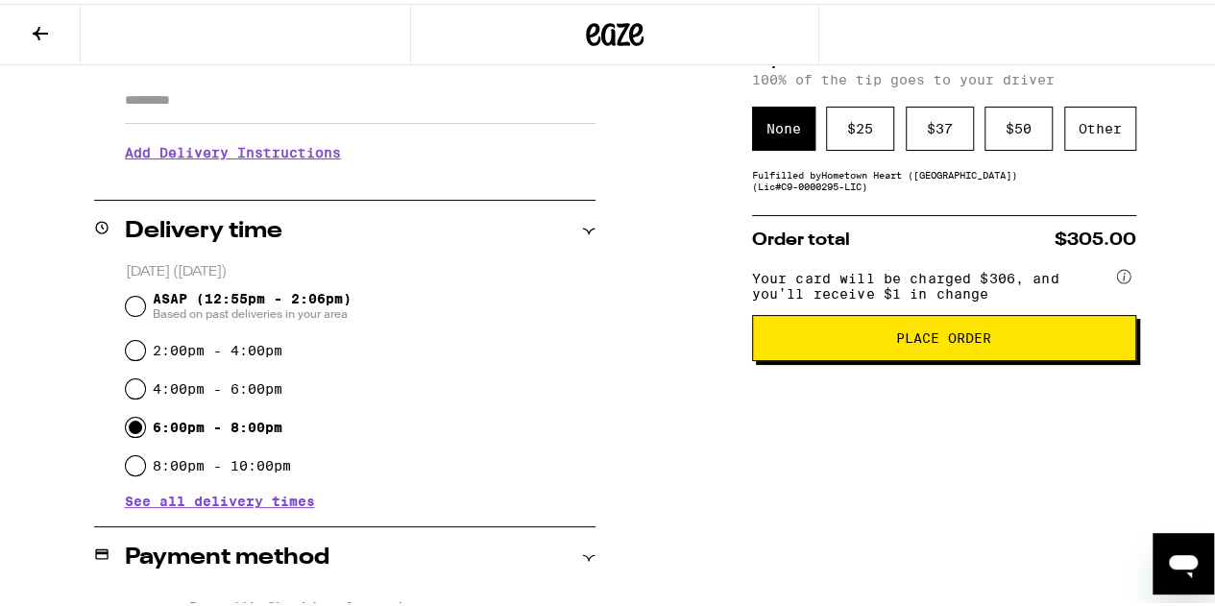
scroll to position [337, 0]
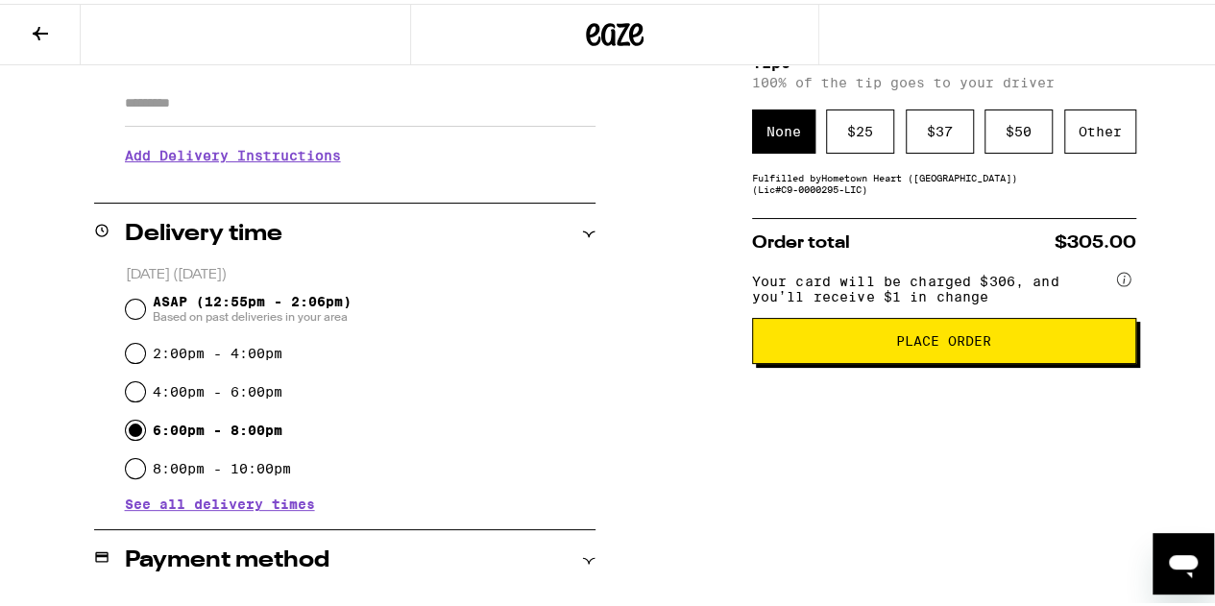
click at [1019, 344] on span "Place Order" at bounding box center [943, 336] width 351 height 13
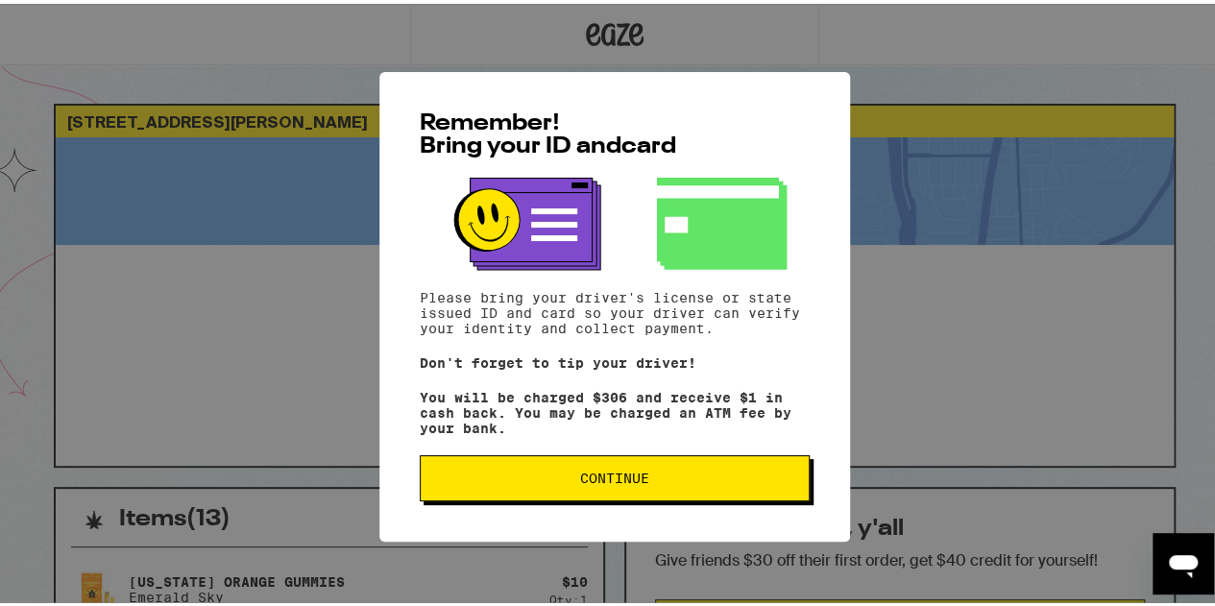
click at [661, 475] on button "Continue" at bounding box center [615, 474] width 390 height 46
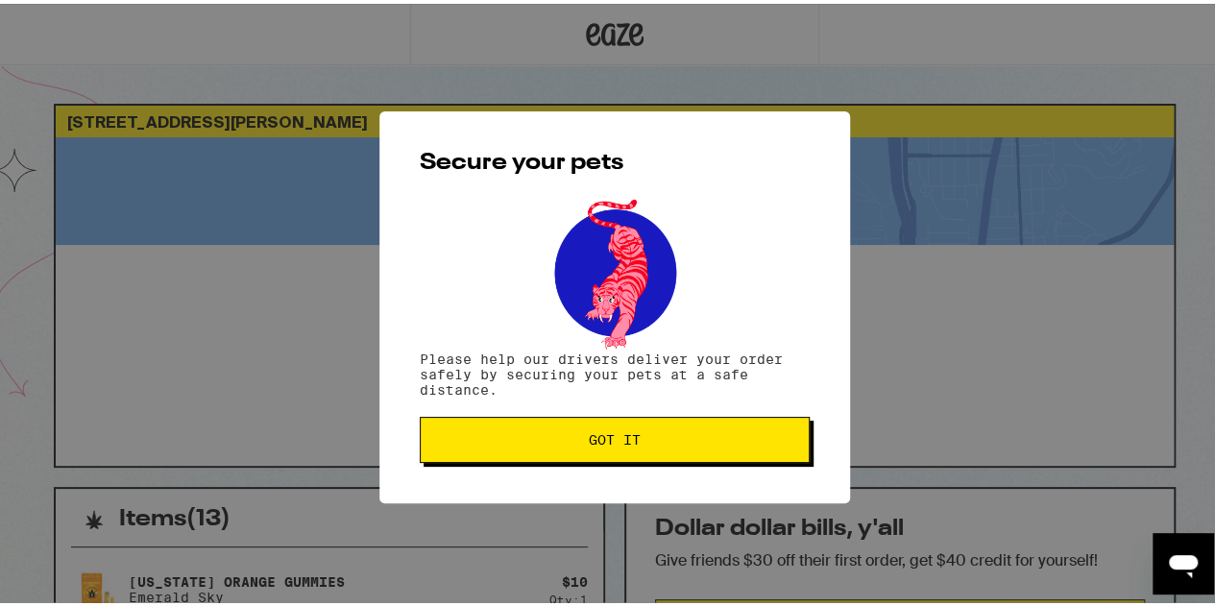
click at [616, 431] on span "Got it" at bounding box center [615, 435] width 52 height 13
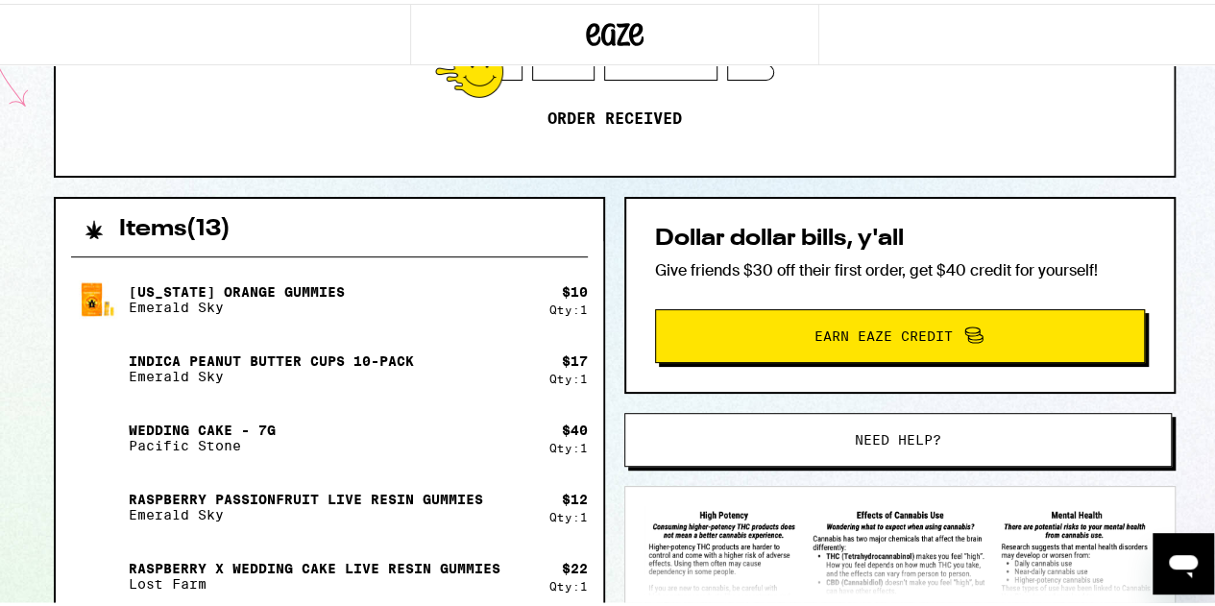
scroll to position [300, 0]
